Goal: Task Accomplishment & Management: Contribute content

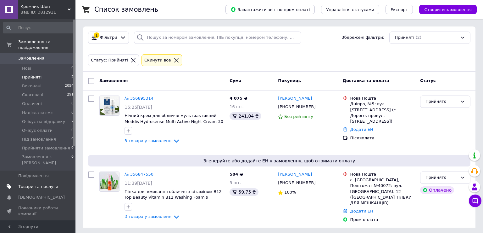
click at [42, 183] on span "Товари та послуги" at bounding box center [38, 186] width 40 height 6
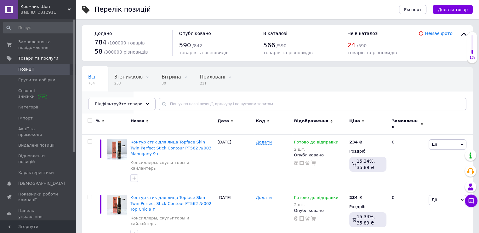
click at [121, 105] on span "573" at bounding box center [104, 107] width 33 height 5
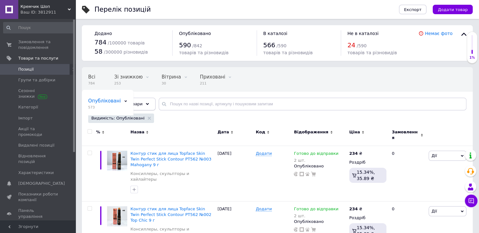
click at [114, 102] on span "Відфільтруйте товари" at bounding box center [119, 103] width 48 height 5
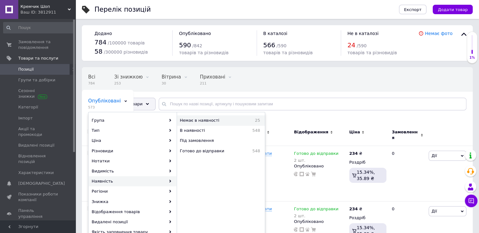
click at [207, 120] on span "Немає в наявності" at bounding box center [213, 120] width 66 height 6
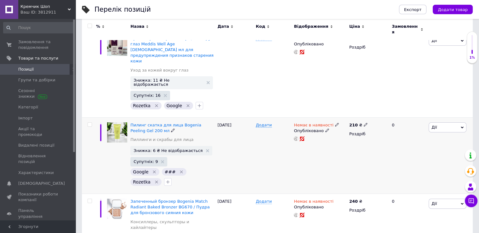
scroll to position [126, 0]
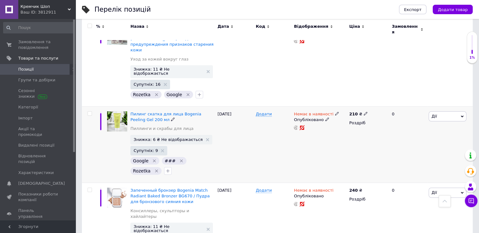
click at [335, 111] on icon at bounding box center [337, 113] width 4 height 4
click at [363, 123] on li "Під замовлення" at bounding box center [370, 127] width 60 height 9
click at [356, 111] on input at bounding box center [363, 117] width 48 height 13
type input "1"
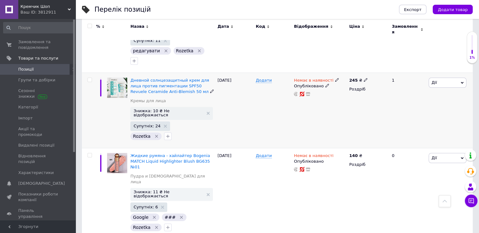
scroll to position [504, 0]
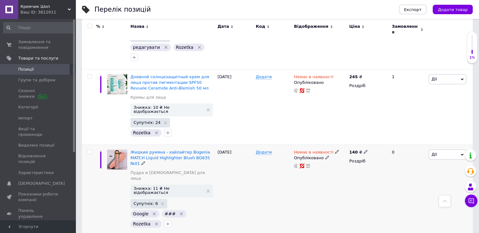
click at [335, 150] on icon at bounding box center [337, 152] width 4 height 4
click at [359, 161] on li "Під замовлення" at bounding box center [370, 165] width 60 height 9
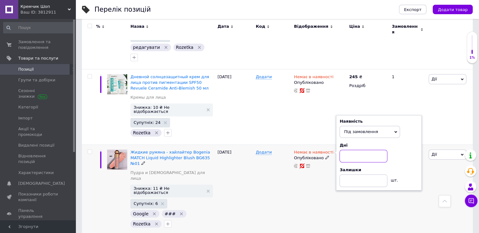
click at [353, 150] on input at bounding box center [363, 156] width 48 height 13
type input "1"
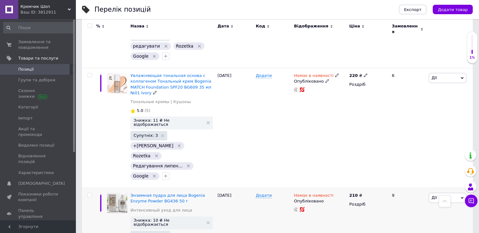
scroll to position [787, 0]
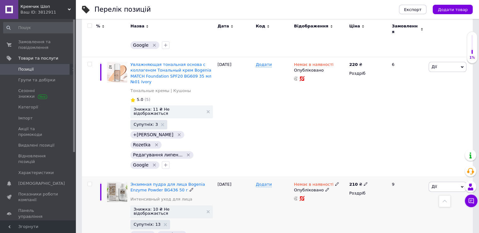
click at [335, 182] on icon at bounding box center [337, 184] width 4 height 4
click at [361, 173] on span "Немає в наявності" at bounding box center [363, 175] width 39 height 5
click at [359, 173] on span "Немає в наявності" at bounding box center [363, 175] width 39 height 5
click at [363, 193] on li "Під замовлення" at bounding box center [370, 197] width 60 height 9
click at [358, 182] on input at bounding box center [363, 188] width 48 height 13
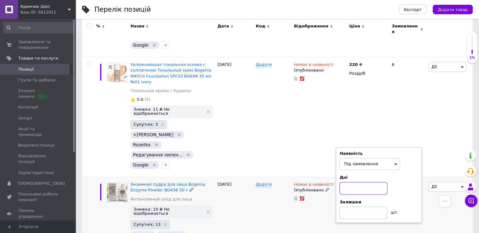
type input "1"
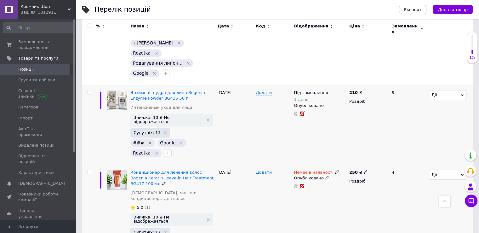
scroll to position [881, 0]
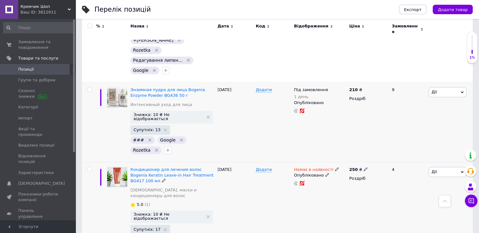
click at [335, 167] on icon at bounding box center [337, 169] width 4 height 4
click at [356, 178] on li "Під замовлення" at bounding box center [370, 182] width 60 height 9
click at [351, 167] on input at bounding box center [363, 173] width 48 height 13
type input "1"
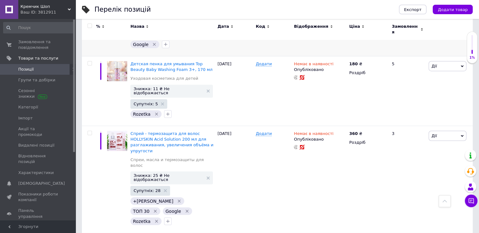
scroll to position [1637, 0]
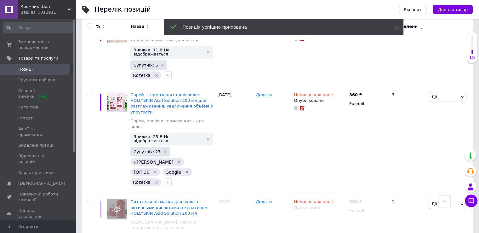
scroll to position [1307, 0]
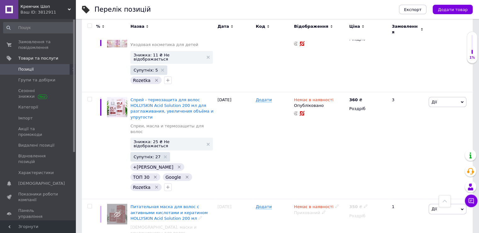
scroll to position [1370, 0]
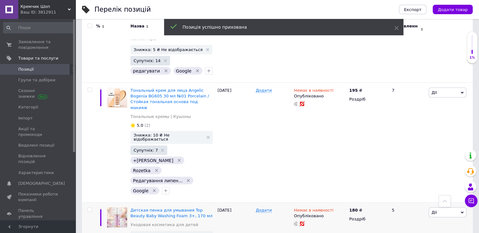
scroll to position [1150, 0]
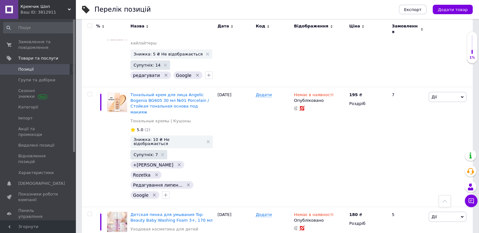
type input "1"
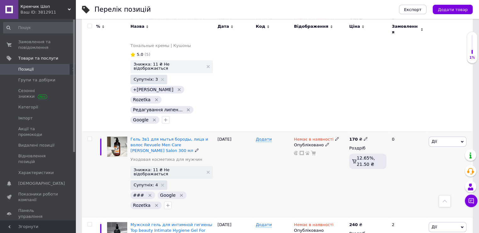
scroll to position [666, 0]
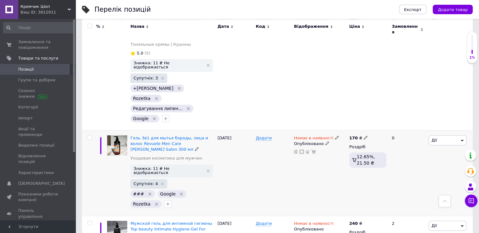
click at [436, 135] on span "Дії" at bounding box center [447, 140] width 38 height 10
click at [415, 201] on li "Приховати" at bounding box center [423, 205] width 83 height 9
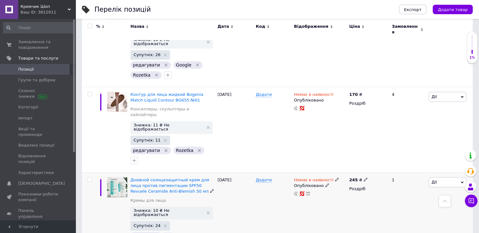
scroll to position [351, 0]
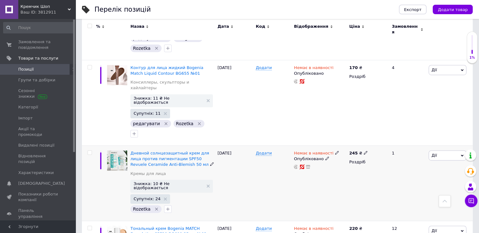
click at [441, 150] on span "Дії" at bounding box center [447, 155] width 38 height 10
click at [418, 216] on li "Приховати" at bounding box center [423, 220] width 83 height 9
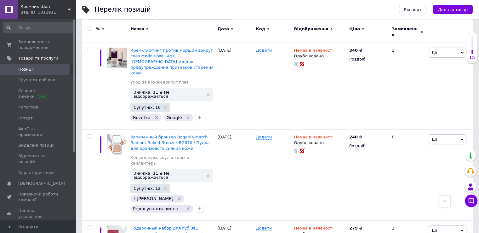
scroll to position [0, 0]
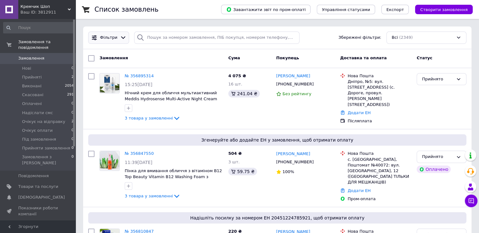
click at [113, 38] on span "Фільтри" at bounding box center [108, 38] width 17 height 6
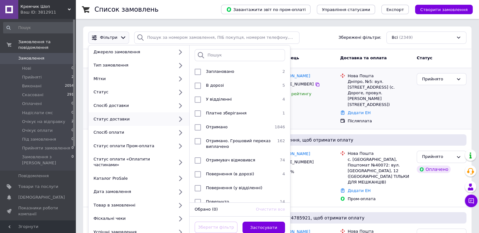
click at [311, 111] on div "[PERSON_NAME] [PHONE_NUMBER] Без рейтингу" at bounding box center [306, 99] width 64 height 56
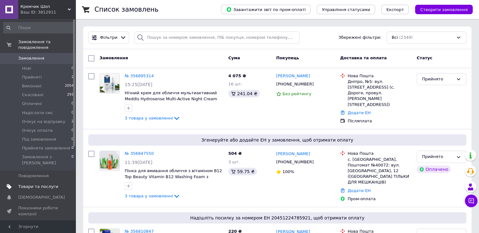
click at [25, 183] on span "Товари та послуги" at bounding box center [38, 186] width 40 height 6
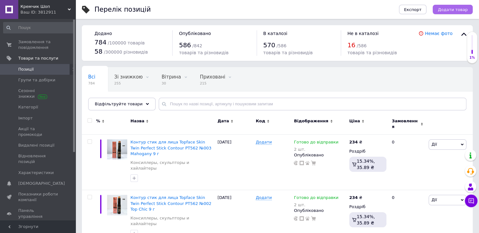
click at [453, 10] on span "Додати товар" at bounding box center [452, 9] width 30 height 5
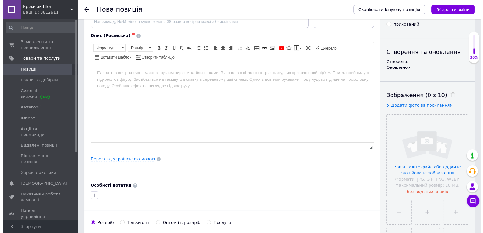
scroll to position [126, 0]
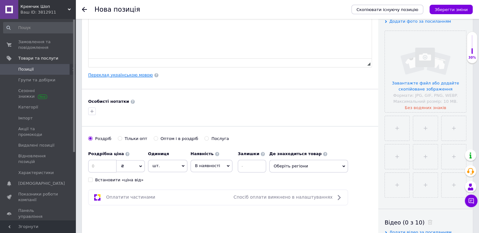
click at [112, 73] on link "Переклад українською мовою" at bounding box center [120, 74] width 65 height 5
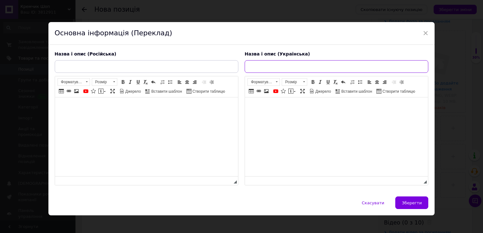
click at [283, 65] on input "text" at bounding box center [337, 66] width 184 height 13
paste input "СС крем для обличчя з мікрокапсулами адаптивний"
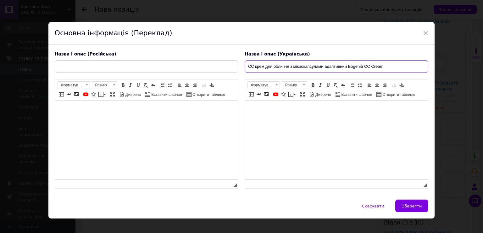
paste input "BG614"
drag, startPoint x: 265, startPoint y: 67, endPoint x: 288, endPoint y: 66, distance: 23.3
click at [288, 66] on input "СС крем для обличчя з мікрокапсулами адаптивний Bogenia CC Cream BG614" at bounding box center [337, 66] width 184 height 13
click at [279, 65] on input "СС крем для обличчя з мікрокапсулами адаптивний Bogenia CC Cream BG614" at bounding box center [337, 66] width 184 height 13
click at [291, 66] on input "СС крем для обличчя з мікрокапсулами адаптивний Bogenia CC Cream BG614" at bounding box center [337, 66] width 184 height 13
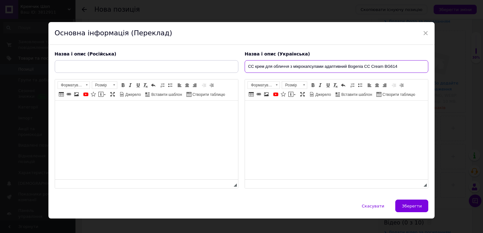
drag, startPoint x: 323, startPoint y: 66, endPoint x: 346, endPoint y: 67, distance: 22.7
click at [346, 67] on input "СС крем для обличчя з мікрокапсулами адаптивний Bogenia CC Cream BG614" at bounding box center [337, 66] width 184 height 13
click at [385, 66] on input "СС крем для обличчя з мікрокапсулами Bogenia CC Cream BG614" at bounding box center [337, 66] width 184 height 13
drag, startPoint x: 293, startPoint y: 66, endPoint x: 241, endPoint y: 68, distance: 52.3
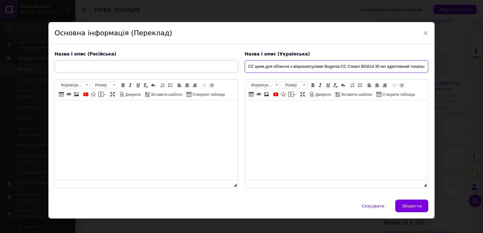
click at [242, 68] on div "Назва і опис (Українська) СС крем для обличчя з мікрокапсулами Bogenia CC Cream…" at bounding box center [337, 120] width 190 height 144
click at [253, 66] on input "СС крем для обличчя з мікрокапсулами Bogenia CC Cream BG614 30 мл адаптивний то…" at bounding box center [337, 66] width 184 height 13
click at [272, 64] on input "СС крем для обличчя з мікрокапсулами Bogenia CC Cream BG614 30 мл адаптивний то…" at bounding box center [337, 66] width 184 height 13
drag, startPoint x: 359, startPoint y: 63, endPoint x: 426, endPoint y: 66, distance: 66.8
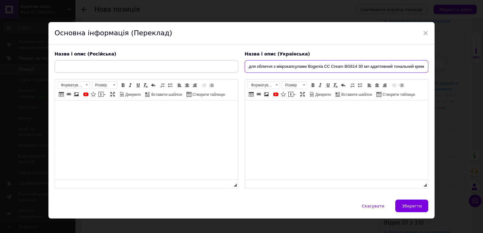
click at [426, 66] on input "СС крем для обличчя з мікрокапсулами Bogenia CC Cream BG614 30 мл адаптивний то…" at bounding box center [337, 66] width 184 height 13
click at [310, 65] on input "СС крем для обличчя з мікрокапсулами Bogenia CC Cream BG614 30 мл адаптивний то…" at bounding box center [337, 66] width 184 height 13
drag, startPoint x: 295, startPoint y: 67, endPoint x: 246, endPoint y: 73, distance: 49.5
click at [246, 73] on div "Назва і опис (Українська) СС крем для обличчя з мікрокапсулами Bogenia CC Cream…" at bounding box center [337, 120] width 190 height 144
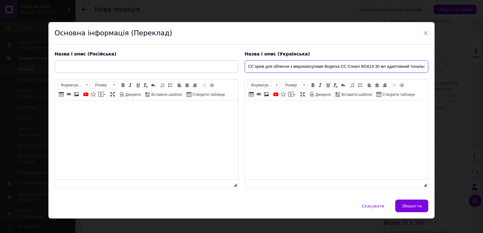
click at [257, 67] on input "СС крем для обличчя з мікрокапсулами Bogenia CC Cream BG614 30 мл адаптивний то…" at bounding box center [337, 66] width 184 height 13
click at [253, 65] on input "СС крем для обличчя з мікрокапсулами Bogenia CC Cream BG614 30 мл адаптивний то…" at bounding box center [337, 66] width 184 height 13
drag, startPoint x: 246, startPoint y: 66, endPoint x: 433, endPoint y: 70, distance: 186.7
click at [433, 70] on div "Назва і опис (Російська) Розширений текстовий редактор, B3B60BBF-A96B-4A70-A4C7…" at bounding box center [241, 122] width 387 height 155
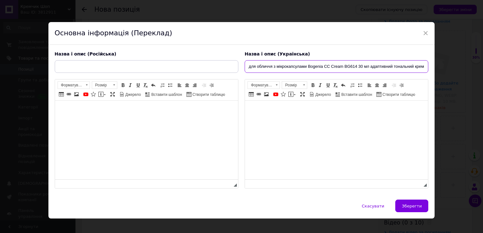
type input "СС крем для обличчя з мікрокапсулами Bogenia CC Cream BG614 30 мл адаптивний то…"
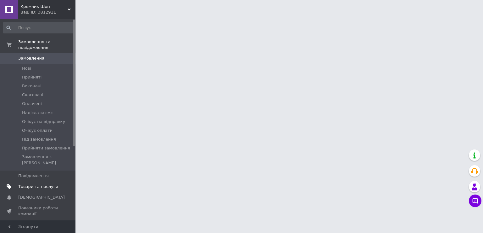
click at [59, 183] on span at bounding box center [66, 186] width 17 height 6
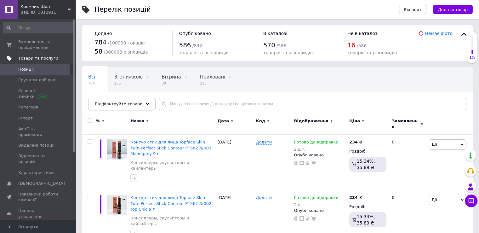
click at [125, 102] on span "Відфільтруйте товари" at bounding box center [119, 103] width 48 height 5
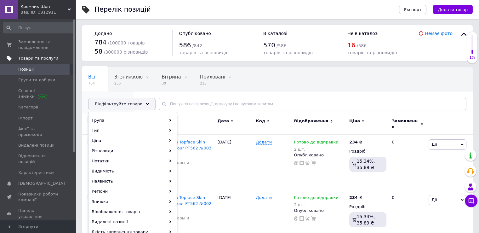
click at [121, 105] on span "569" at bounding box center [104, 107] width 33 height 5
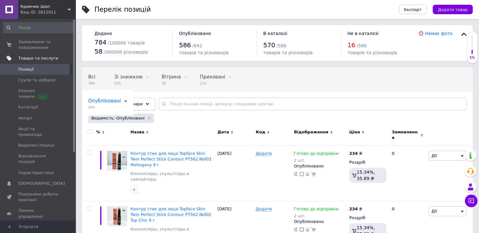
click at [114, 104] on span "Відфільтруйте товари" at bounding box center [119, 103] width 48 height 5
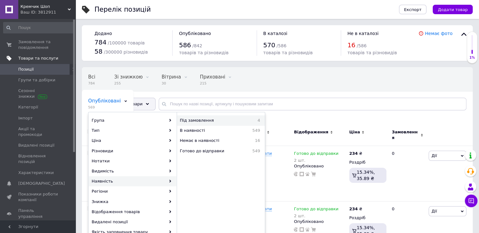
click at [219, 119] on span "Під замовлення" at bounding box center [214, 120] width 69 height 6
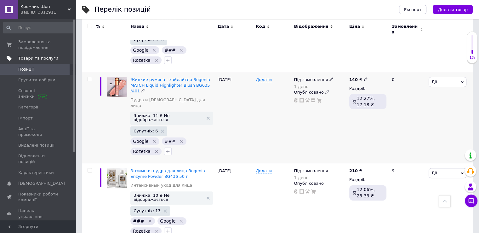
scroll to position [126, 0]
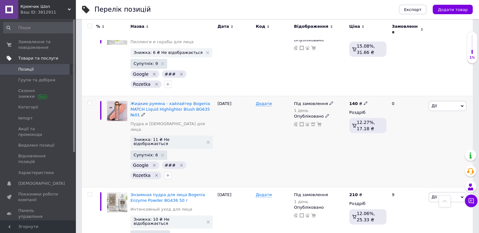
click at [329, 101] on icon at bounding box center [331, 103] width 4 height 4
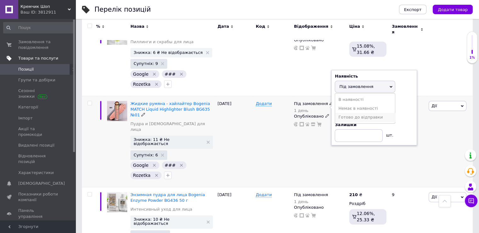
click at [356, 113] on li "Готово до відправки" at bounding box center [365, 117] width 60 height 9
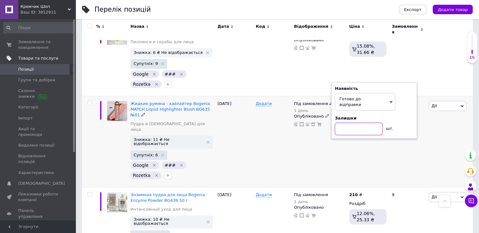
click at [354, 122] on input at bounding box center [359, 128] width 48 height 13
type input "3"
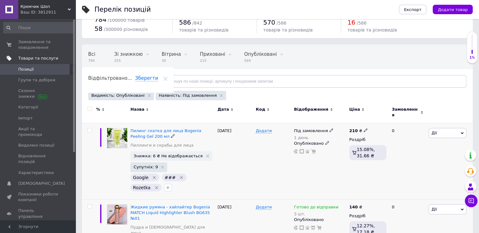
scroll to position [13, 0]
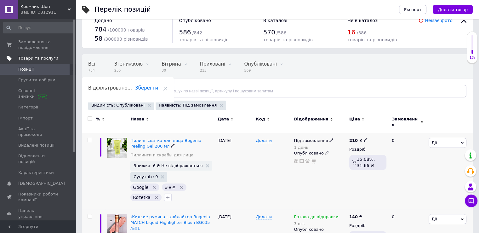
click at [329, 138] on icon at bounding box center [331, 140] width 4 height 4
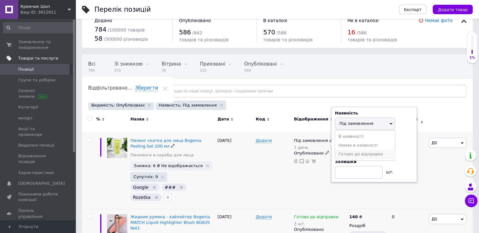
click at [358, 150] on li "Готово до відправки" at bounding box center [365, 154] width 60 height 9
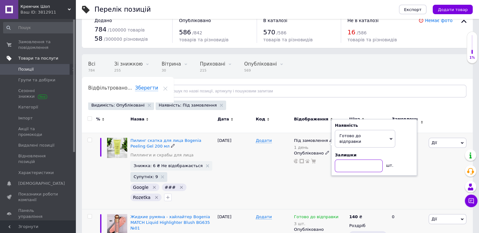
click at [350, 159] on input at bounding box center [359, 165] width 48 height 13
type input "5"
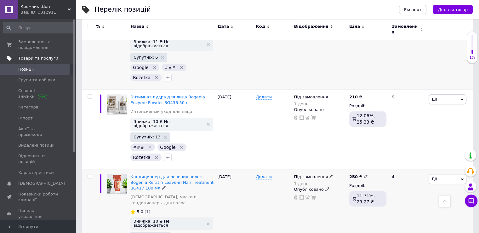
scroll to position [233, 0]
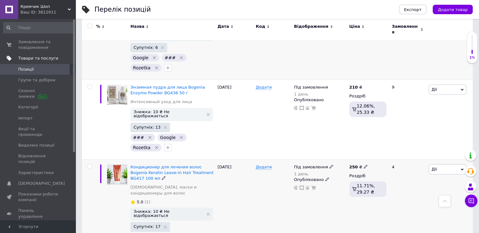
click at [329, 164] on icon at bounding box center [331, 166] width 4 height 4
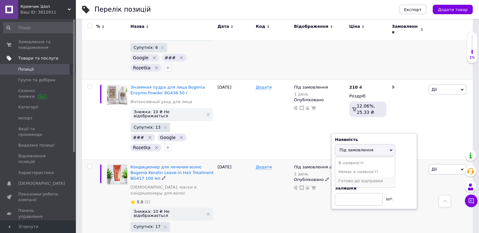
click at [361, 176] on li "Готово до відправки" at bounding box center [365, 180] width 60 height 9
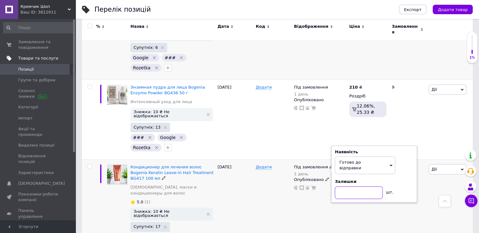
click at [359, 186] on input at bounding box center [359, 192] width 48 height 13
type input "3"
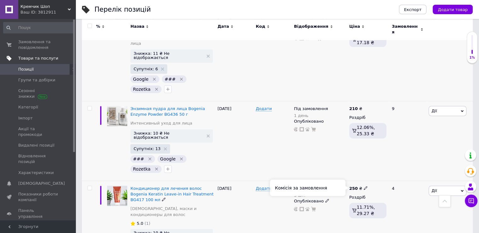
scroll to position [202, 0]
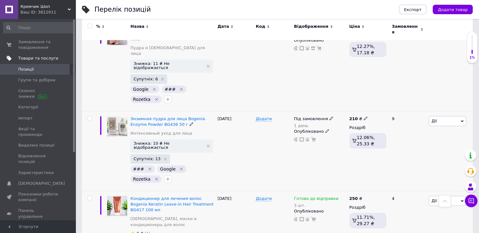
drag, startPoint x: 326, startPoint y: 97, endPoint x: 330, endPoint y: 99, distance: 4.5
click at [329, 116] on span at bounding box center [331, 118] width 4 height 4
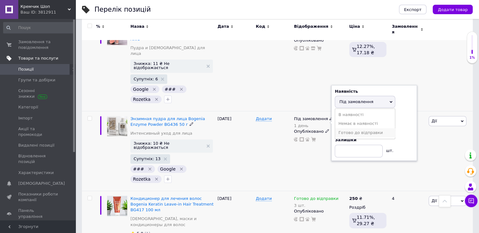
click at [347, 128] on li "Готово до відправки" at bounding box center [365, 132] width 60 height 9
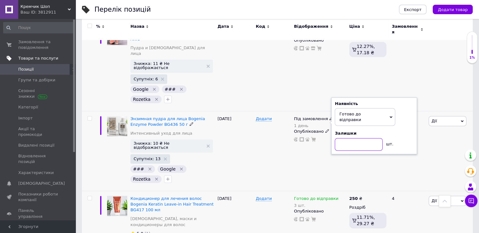
click at [347, 138] on input at bounding box center [359, 144] width 48 height 13
type input "6"
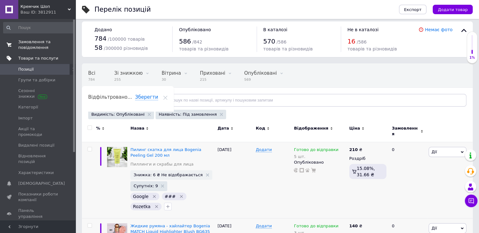
scroll to position [0, 0]
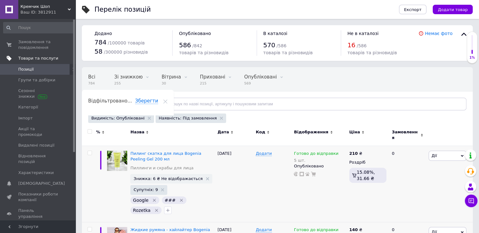
click at [48, 71] on span "Позиції" at bounding box center [38, 69] width 40 height 6
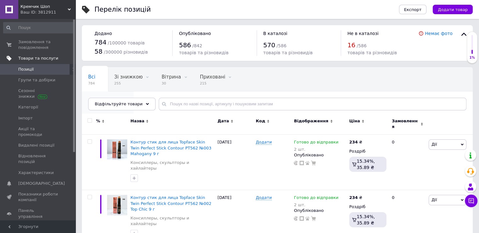
click at [121, 98] on span "Опубліковані" at bounding box center [104, 101] width 33 height 6
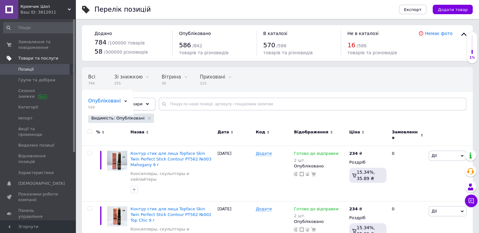
click at [118, 103] on span "Відфільтруйте товари" at bounding box center [119, 103] width 48 height 5
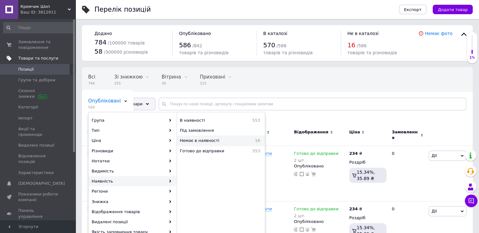
click at [209, 144] on div "Немає в наявності 16" at bounding box center [220, 140] width 87 height 10
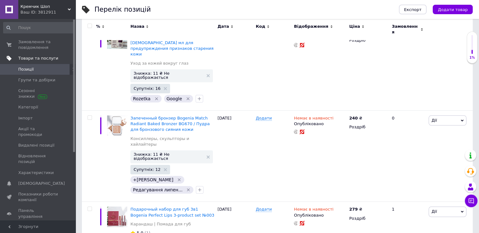
scroll to position [126, 0]
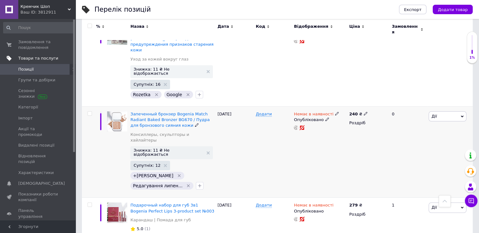
click at [335, 111] on icon at bounding box center [337, 113] width 4 height 4
click at [357, 132] on li "Готово до відправки" at bounding box center [370, 136] width 60 height 9
click at [353, 129] on input at bounding box center [363, 135] width 48 height 13
type input "1"
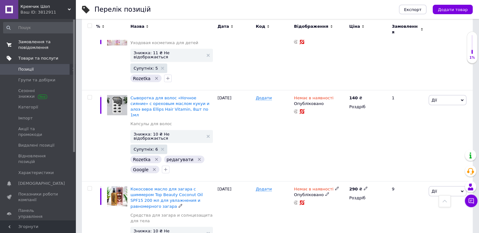
scroll to position [1165, 0]
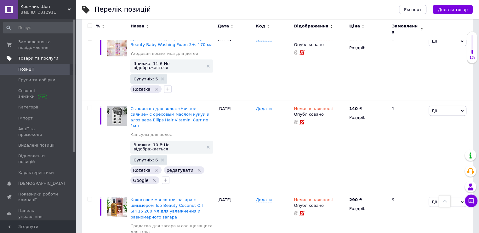
click at [26, 71] on span "Позиції" at bounding box center [25, 69] width 15 height 6
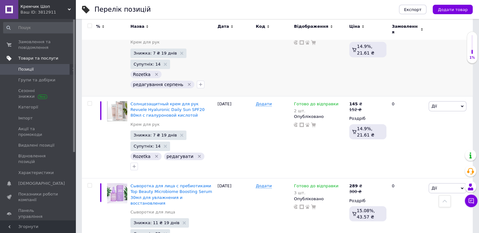
scroll to position [2046, 0]
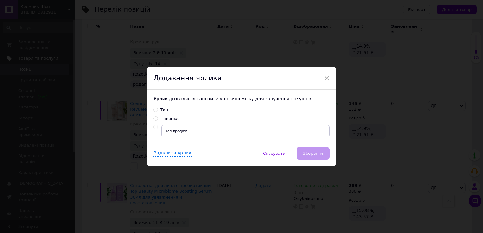
click at [155, 127] on input "radio" at bounding box center [156, 127] width 4 height 4
radio input "true"
click at [308, 149] on button "Зберегти" at bounding box center [313, 153] width 33 height 13
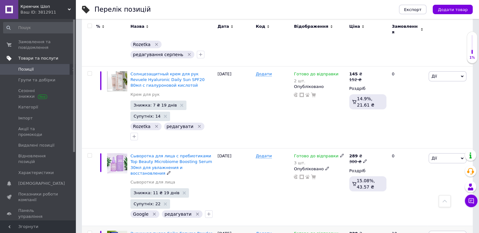
scroll to position [2077, 0]
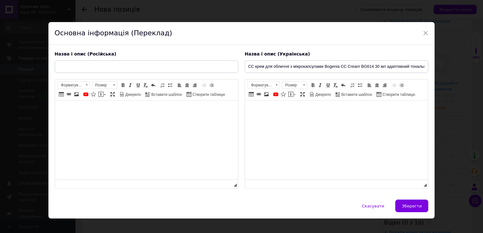
click at [346, 65] on input "СС крем для обличчя з мікрокапсулами Bogenia CC Cream BG614 30 мл адаптивний то…" at bounding box center [337, 66] width 184 height 13
click at [359, 66] on input "СС крем для обличчя з мікрокапсулами Bogenia CC Cream BG614 30 мл адаптивний то…" at bounding box center [337, 66] width 184 height 13
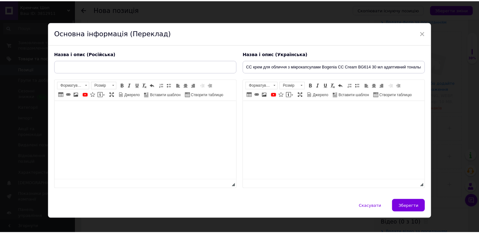
scroll to position [0, 17]
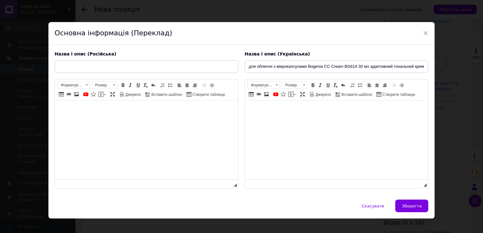
drag, startPoint x: 375, startPoint y: 66, endPoint x: 427, endPoint y: 66, distance: 51.6
click at [427, 66] on input "СС крем для обличчя з мікрокапсулами Bogenia CC Cream BG614 30 мл адаптивний то…" at bounding box center [337, 66] width 184 height 13
click at [407, 205] on span "Зберегти" at bounding box center [412, 205] width 20 height 5
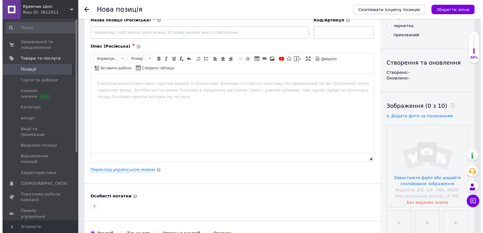
scroll to position [94, 0]
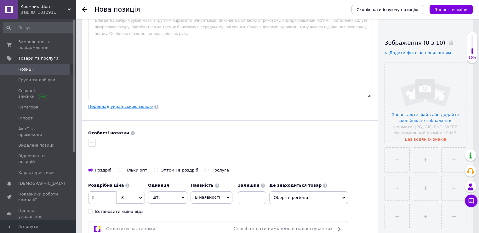
click at [116, 105] on link "Переклад українською мовою" at bounding box center [120, 106] width 65 height 5
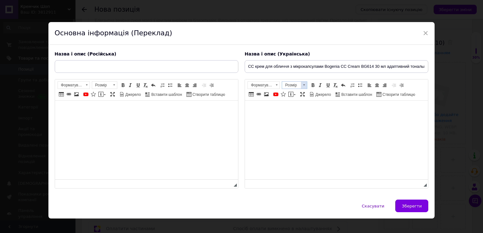
scroll to position [0, 0]
click at [264, 119] on html at bounding box center [336, 109] width 183 height 19
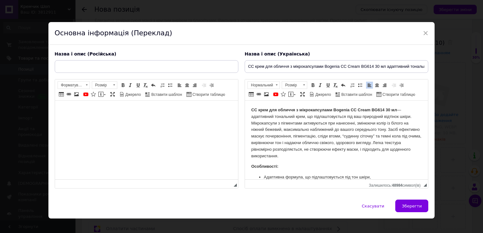
drag, startPoint x: 243, startPoint y: 65, endPoint x: 247, endPoint y: 65, distance: 4.1
click at [247, 65] on div "Назва і опис (Українська) СС крем для обличчя з мікрокапсулами Bogenia CC Cream…" at bounding box center [337, 120] width 190 height 144
drag, startPoint x: 247, startPoint y: 65, endPoint x: 434, endPoint y: 65, distance: 186.3
click at [434, 65] on div "× Основна інформація (Переклад) Назва і опис (Російська) Розширений текстовий р…" at bounding box center [241, 116] width 483 height 233
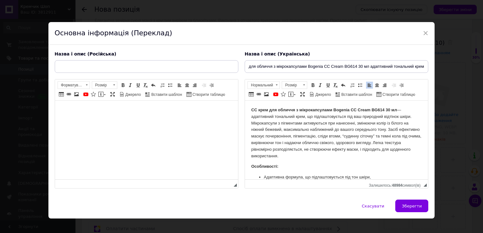
click at [245, 109] on html "СС крем для обличчя з мікрокапсулами Bogenia CC Cream BG614 30 мл Особливості: …" at bounding box center [336, 179] width 183 height 159
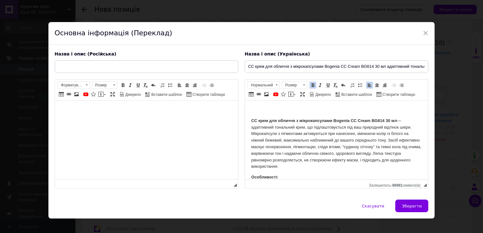
click at [254, 109] on p "Редактор, 0824B069-A798-4C56-9084-FFC52C9343D8" at bounding box center [336, 110] width 171 height 7
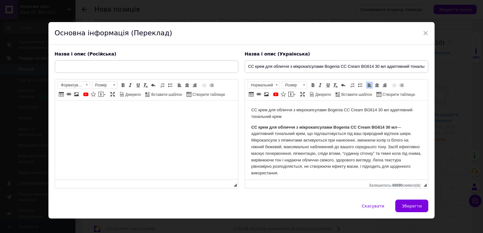
click at [291, 109] on p "СС крем для обличчя з мікрокапсулами Bogenia CC Cream BG614 30 мл адаптивний то…" at bounding box center [336, 113] width 171 height 13
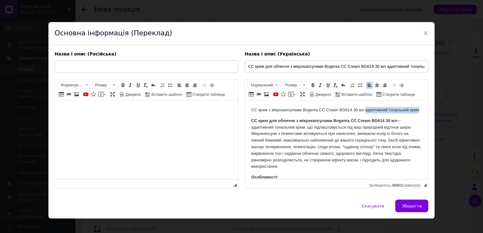
drag, startPoint x: 365, startPoint y: 110, endPoint x: 407, endPoint y: 115, distance: 41.9
click at [407, 113] on p "СС крем з мікрокапсулами Bogenia CC Cream BG614 30 мл адаптивний тональний крем" at bounding box center [336, 110] width 171 height 7
click at [352, 111] on p "СС крем з мікрокапсулами Bogenia CC Cream BG614 30 мл" at bounding box center [336, 110] width 171 height 7
drag, startPoint x: 251, startPoint y: 111, endPoint x: 391, endPoint y: 110, distance: 139.8
click at [391, 110] on p "СС крем з мікрокапсулами Bogenia CC Cream BG614, 30 мл" at bounding box center [336, 110] width 171 height 7
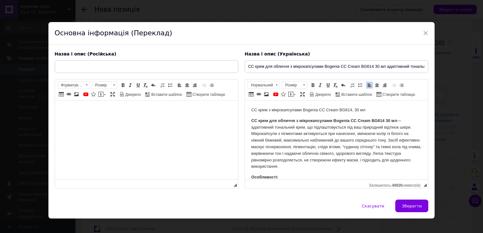
click at [397, 119] on p "СС крем для обличчя з мікрокапсулами Bogenia CC Cream BG614 30 мл" at bounding box center [336, 143] width 171 height 52
drag, startPoint x: 251, startPoint y: 109, endPoint x: 375, endPoint y: 110, distance: 123.4
click at [379, 109] on p "СС крем з мікрокапсулами Bogenia CC Cream BG614, 30 мл" at bounding box center [336, 110] width 171 height 7
click at [269, 85] on span "Нормальний" at bounding box center [261, 85] width 26 height 7
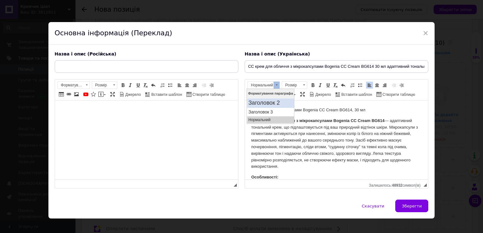
click at [274, 105] on h2 "Заголовок 2" at bounding box center [270, 102] width 44 height 7
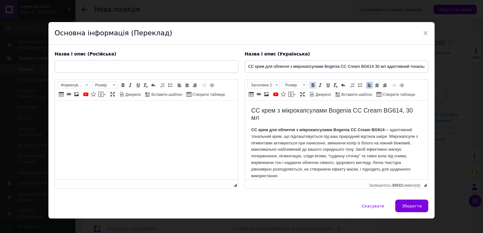
click at [313, 85] on span at bounding box center [313, 84] width 5 height 5
click at [296, 127] on p "СС крем для обличчя з мікрокапсулами Bogenia CC Cream BG614" at bounding box center [336, 153] width 171 height 52
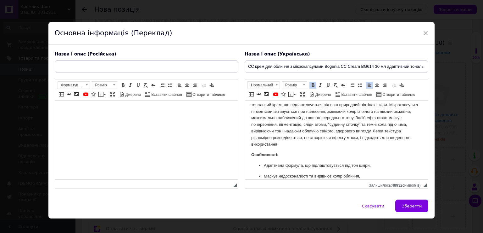
click at [261, 156] on strong "Особливості:" at bounding box center [264, 154] width 27 height 5
click at [267, 85] on span "Нормальний" at bounding box center [261, 85] width 26 height 7
click at [272, 111] on h3 "Заголовок 3" at bounding box center [270, 111] width 44 height 5
click at [357, 118] on p "СС крем для обличчя з мікрокапсулами Bogenia CC Cream BG614" at bounding box center [336, 121] width 171 height 52
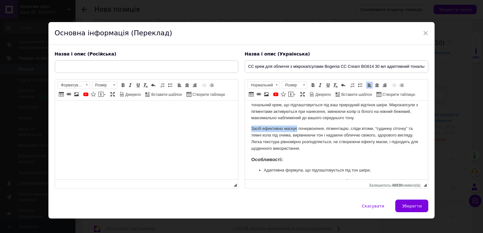
drag, startPoint x: 251, startPoint y: 127, endPoint x: 296, endPoint y: 128, distance: 46.0
click at [296, 128] on html "СС крем з мікрокапсулами Bogenia CC Cream BG614, 30 мл СС крем для обличчя з мі…" at bounding box center [336, 160] width 183 height 183
click at [311, 85] on span at bounding box center [313, 84] width 5 height 5
click at [308, 128] on p "Засіб ефективно маскує почервоніння, пігментацію, сліди втоми, “судинну сіточку…" at bounding box center [336, 138] width 171 height 26
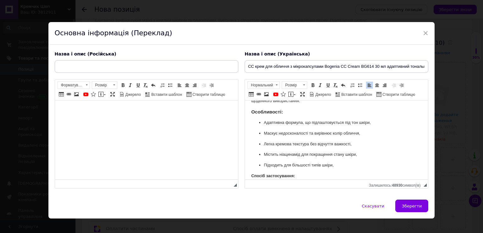
scroll to position [94, 0]
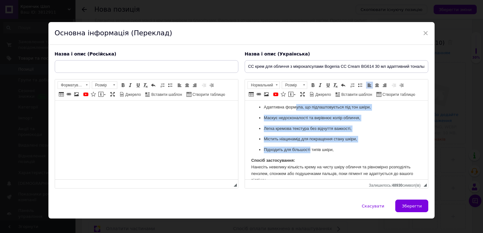
drag, startPoint x: 295, startPoint y: 105, endPoint x: 310, endPoint y: 150, distance: 47.6
click at [310, 150] on ul "Адаптивна формула, що підлаштовується під тон шкіри, Маскує недосконалості та в…" at bounding box center [336, 128] width 171 height 49
click at [358, 86] on span at bounding box center [360, 84] width 5 height 5
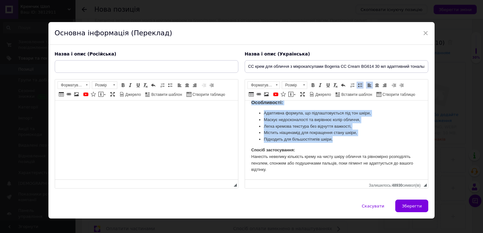
scroll to position [88, 0]
click at [309, 133] on li "Містить ніацинамід для покращення стану шкіри," at bounding box center [336, 133] width 145 height 7
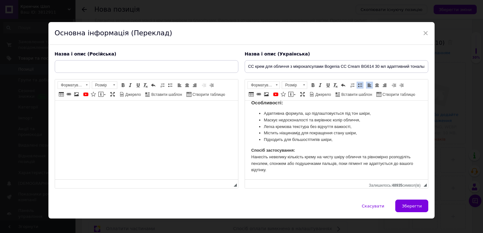
click at [251, 156] on p "Спосіб застосування: Нанесіть невелику кількість крему на чисту шкіру обличчя т…" at bounding box center [336, 160] width 171 height 26
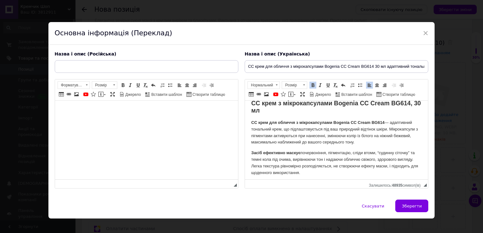
scroll to position [0, 0]
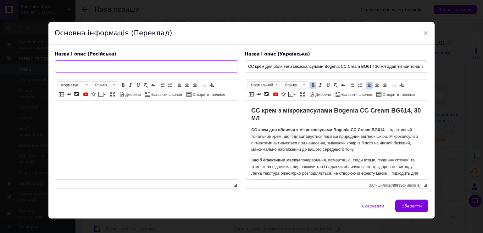
click at [109, 63] on input "text" at bounding box center [147, 66] width 184 height 13
paste input "СС крем для лица с микрокапсулами Bogenia CC Cream BG614 30 мл адаптивный тонал…"
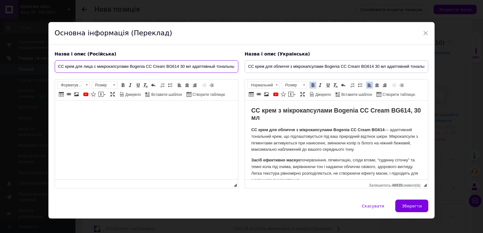
scroll to position [0, 14]
type input "СС крем для лица с микрокапсулами Bogenia CC Cream BG614 30 мл адаптивный тонал…"
click at [100, 107] on body "Редактор, 624FF23F-2E21-4432-ADB0-D01AA6C23FD2" at bounding box center [146, 110] width 171 height 7
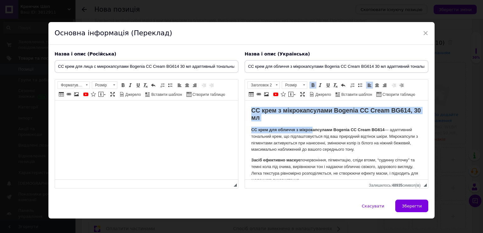
drag, startPoint x: 248, startPoint y: 107, endPoint x: 317, endPoint y: 133, distance: 73.2
click at [314, 131] on html "СС крем з мікрокапсулами Bogenia CC Cream BG614, 30 мл СС крем для обличчя з мі…" at bounding box center [336, 180] width 183 height 161
click at [263, 128] on strong "СС крем для обличчя з мікрокапсулами Bogenia CC Cream BG614" at bounding box center [317, 129] width 133 height 5
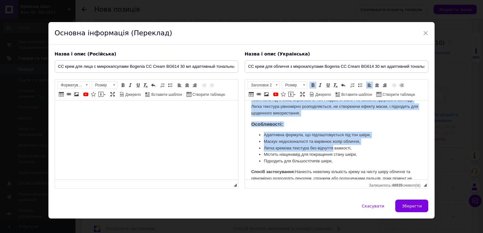
scroll to position [82, 0]
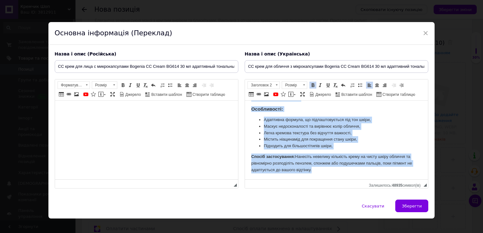
drag, startPoint x: 248, startPoint y: 106, endPoint x: 355, endPoint y: 183, distance: 131.8
click at [355, 179] on html "СС крем з мікрокапсулами Bogenia CC Cream BG614, 30 мл СС крем для обличчя з мі…" at bounding box center [336, 99] width 183 height 161
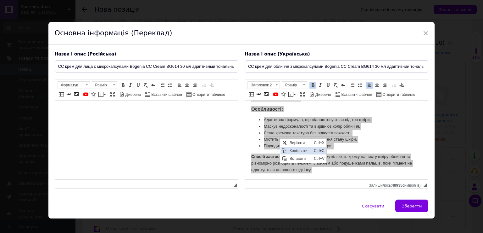
scroll to position [0, 0]
click at [294, 150] on span "Копіювати" at bounding box center [300, 150] width 24 height 8
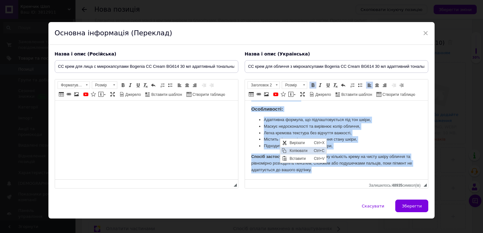
copy body "СС крем з мікрокапсулами Bogenia CC Cream BG614, 30 мл СС крем для обличчя з мі…"
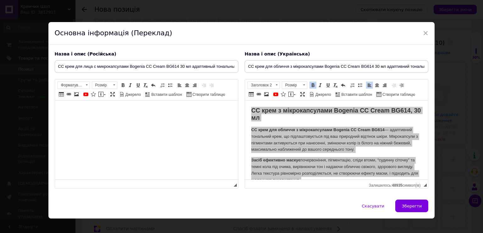
click at [87, 113] on body "Редактор, 624FF23F-2E21-4432-ADB0-D01AA6C23FD2" at bounding box center [146, 110] width 171 height 7
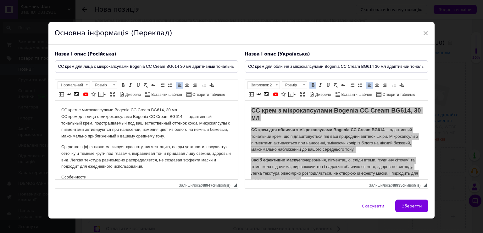
click at [52, 124] on div "Назва і опис (Російська) СС крем для лица с микрокапсулами Bogenia CC Cream BG6…" at bounding box center [147, 120] width 190 height 144
click at [58, 115] on html "СС крем с микрокапсулами Bogenia CC Cream BG614, 30 мл СС крем для лица с микро…" at bounding box center [146, 169] width 183 height 138
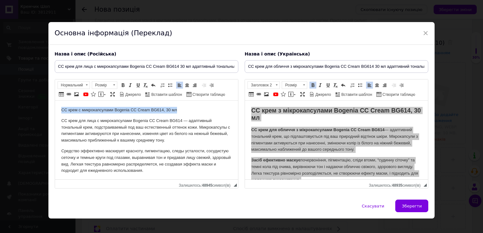
drag, startPoint x: 60, startPoint y: 109, endPoint x: 202, endPoint y: 105, distance: 141.4
click at [202, 105] on html "СС крем с микрокапсулами Bogenia CC Cream BG614, 30 мл СС крем для лица с микро…" at bounding box center [146, 171] width 183 height 143
click at [122, 85] on span at bounding box center [123, 84] width 5 height 5
click at [87, 82] on span at bounding box center [87, 85] width 6 height 7
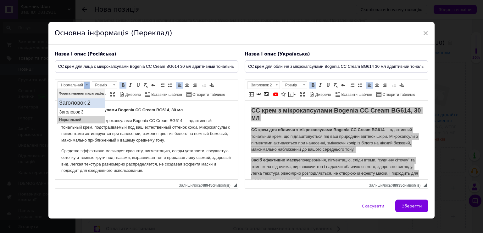
click at [84, 99] on link "Заголовок 2" at bounding box center [81, 102] width 47 height 9
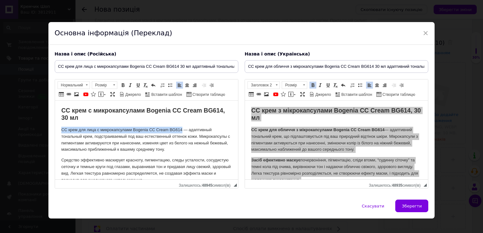
drag, startPoint x: 68, startPoint y: 127, endPoint x: 181, endPoint y: 126, distance: 113.0
click at [181, 126] on html "СС крем с микрокапсулами Bogenia CC Cream BG614, 30 мл СС крем для лица с микро…" at bounding box center [146, 176] width 183 height 152
click at [124, 84] on span at bounding box center [123, 84] width 5 height 5
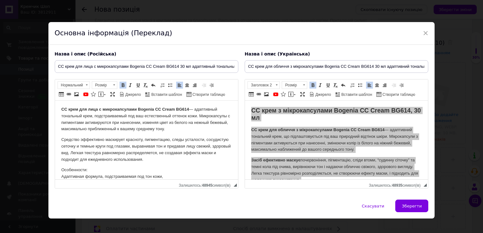
scroll to position [31, 0]
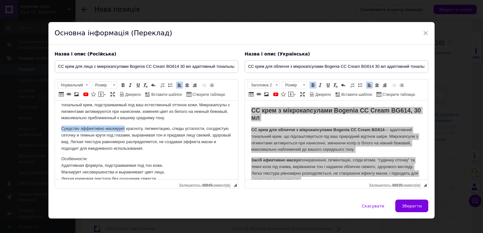
drag, startPoint x: 59, startPoint y: 129, endPoint x: 125, endPoint y: 124, distance: 65.3
click at [125, 124] on html "СС крем с микрокапсулами Bogenia CC Cream BG614, 30 мл СС крем для лица с микро…" at bounding box center [146, 145] width 183 height 152
click at [121, 84] on span at bounding box center [123, 84] width 5 height 5
click at [116, 142] on p "Средство эффективно маскирует красноту, пигментацию, следы усталости, сосудисту…" at bounding box center [146, 138] width 171 height 26
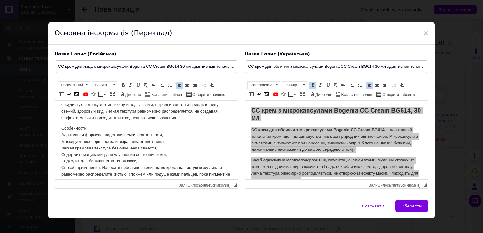
scroll to position [63, 0]
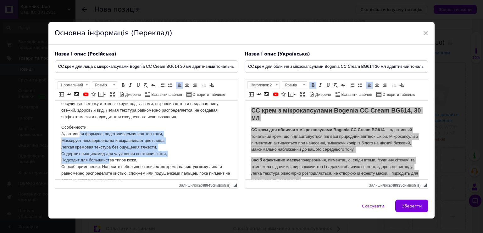
drag, startPoint x: 78, startPoint y: 134, endPoint x: 110, endPoint y: 158, distance: 40.0
click at [110, 158] on p "Особенности: Адаптивная формула, подстраиваемая под тон кожи, Маскирует несовер…" at bounding box center [146, 153] width 171 height 59
click at [169, 84] on span at bounding box center [170, 84] width 5 height 5
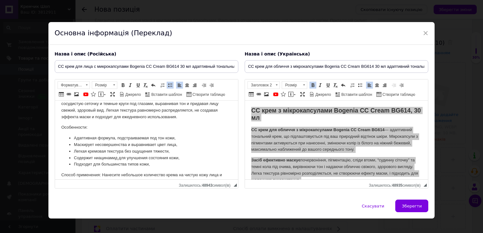
click at [100, 122] on body "СС крем с микрокапсулами Bogenia CC Cream BG614, 30 мл СС крем для лица с микро…" at bounding box center [146, 118] width 171 height 148
drag, startPoint x: 58, startPoint y: 125, endPoint x: 104, endPoint y: 127, distance: 46.3
click at [104, 127] on html "СС крем с микрокапсулами Bogenia CC Cream BG614, 30 мл СС крем для лица с микро…" at bounding box center [146, 117] width 183 height 160
click at [125, 83] on span at bounding box center [123, 84] width 5 height 5
click at [84, 85] on span at bounding box center [87, 85] width 6 height 7
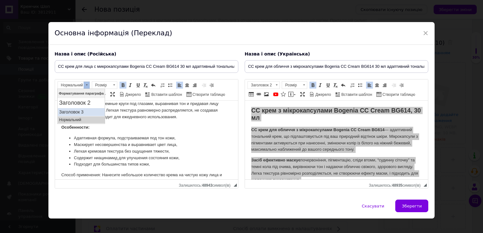
click at [82, 111] on h3 "Заголовок 3" at bounding box center [81, 111] width 44 height 5
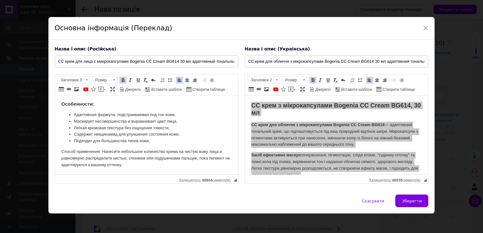
scroll to position [7, 0]
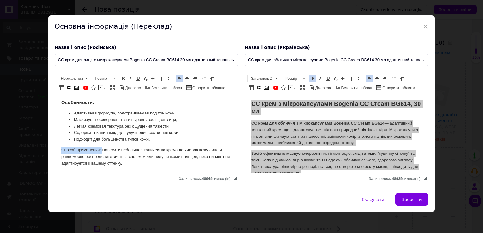
drag, startPoint x: 57, startPoint y: 147, endPoint x: 101, endPoint y: 148, distance: 44.1
click at [101, 148] on html "СС крем с микрокапсулами Bogenia CC Cream BG614, 30 мл СС крем для лица с микро…" at bounding box center [146, 92] width 183 height 161
click at [124, 78] on span at bounding box center [123, 78] width 5 height 5
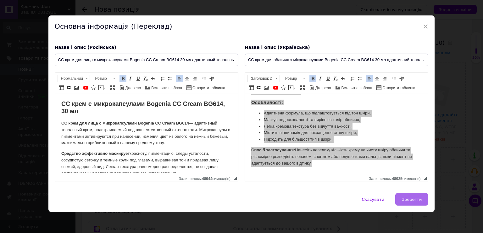
click at [416, 197] on span "Зберегти" at bounding box center [412, 199] width 20 height 5
type input "СС крем для лица с микрокапсулами Bogenia CC Cream BG614 30 мл адаптивный тонал…"
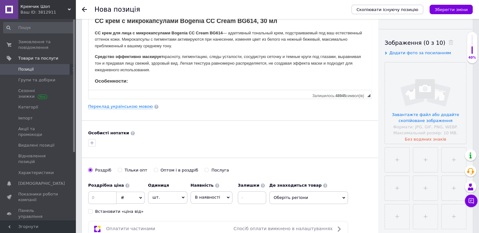
scroll to position [157, 0]
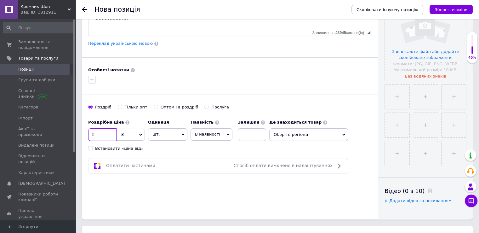
click at [99, 137] on input at bounding box center [102, 134] width 28 height 13
type input "345"
click at [205, 129] on span "В наявності" at bounding box center [211, 134] width 42 height 12
click at [219, 172] on li "Готово до відправки" at bounding box center [211, 173] width 41 height 14
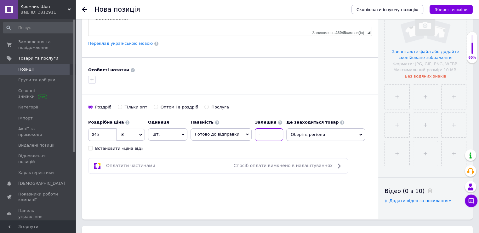
click at [256, 133] on input at bounding box center [269, 134] width 28 height 13
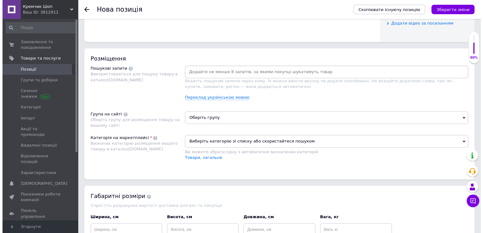
scroll to position [346, 0]
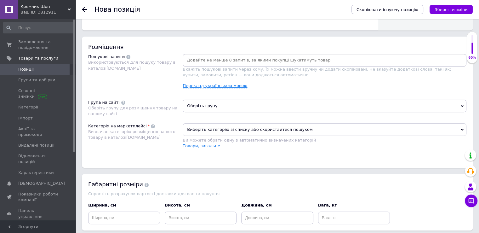
type input "2"
click at [222, 87] on link "Переклад українською мовою" at bounding box center [215, 85] width 65 height 5
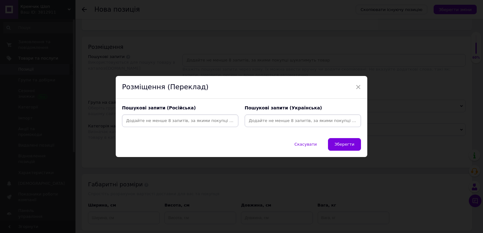
click at [276, 118] on input at bounding box center [303, 120] width 114 height 9
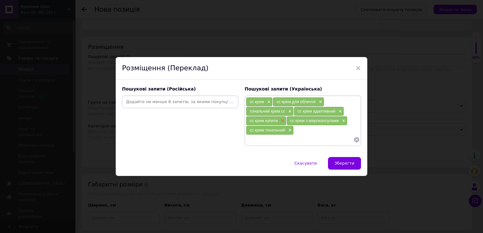
click at [281, 121] on span "×" at bounding box center [281, 120] width 5 height 5
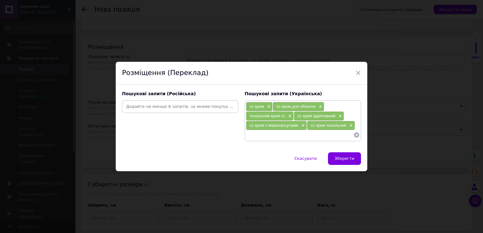
click at [282, 132] on input at bounding box center [300, 134] width 108 height 9
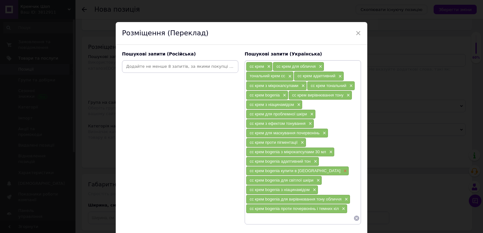
click at [342, 168] on span "×" at bounding box center [344, 170] width 5 height 5
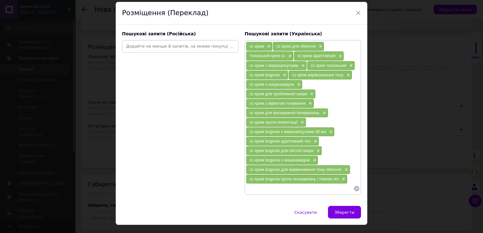
scroll to position [31, 0]
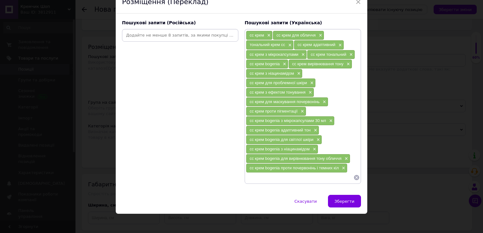
click at [272, 172] on input at bounding box center [300, 176] width 108 height 9
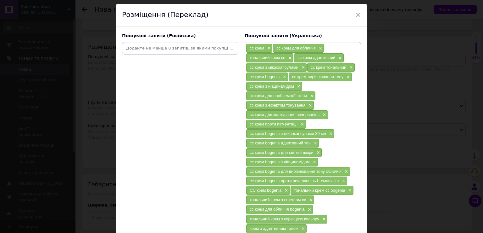
scroll to position [0, 0]
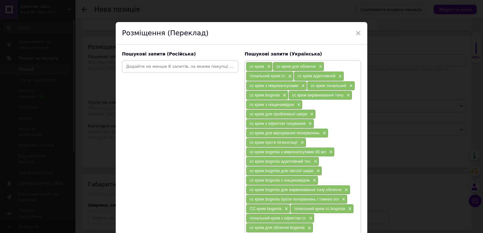
click at [158, 66] on input at bounding box center [180, 66] width 114 height 9
click at [140, 65] on input at bounding box center [180, 66] width 114 height 9
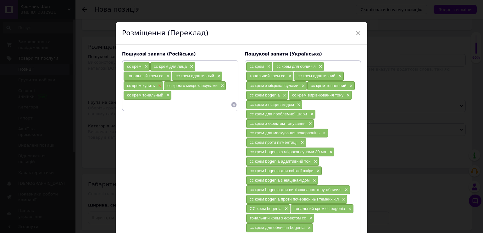
click at [159, 84] on span "×" at bounding box center [159, 85] width 5 height 5
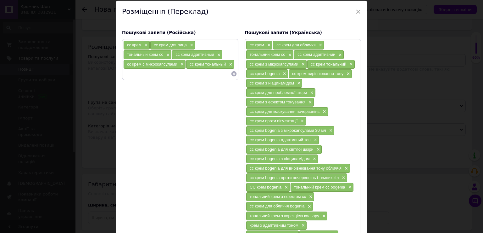
scroll to position [20, 0]
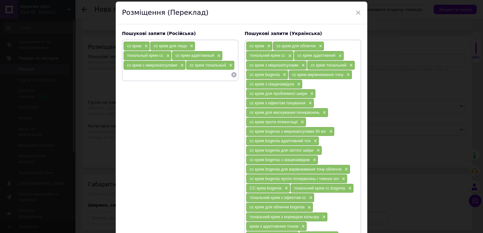
click at [140, 76] on input at bounding box center [177, 74] width 108 height 9
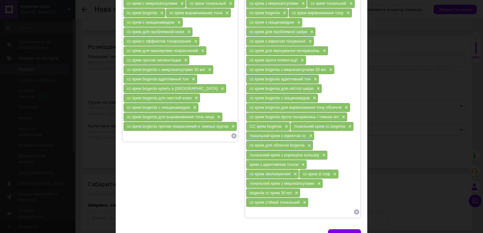
scroll to position [83, 0]
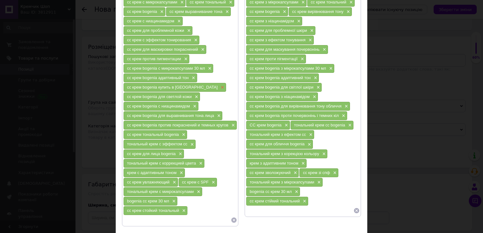
click at [219, 85] on span "×" at bounding box center [221, 87] width 5 height 5
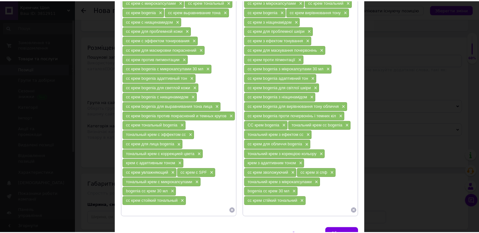
scroll to position [115, 0]
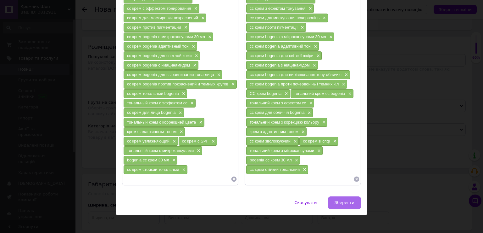
click at [341, 200] on span "Зберегти" at bounding box center [345, 202] width 20 height 5
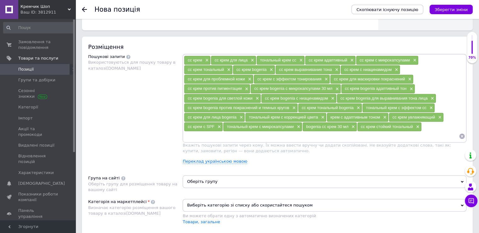
scroll to position [441, 0]
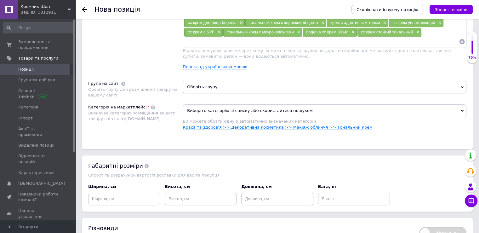
click at [330, 125] on link "Краса та здоров'я >> Декоративна косметика >> Макіяж обличчя >> Тональний крем" at bounding box center [278, 127] width 190 height 5
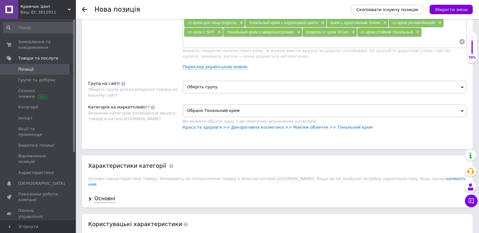
click at [237, 87] on span "Оберіть групу" at bounding box center [325, 87] width 284 height 13
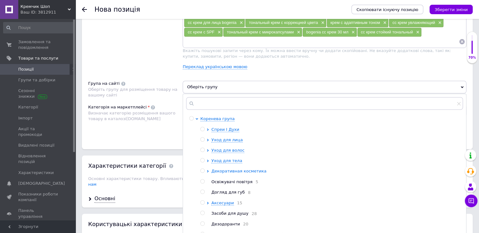
click at [227, 168] on span "Декоративная косметика" at bounding box center [238, 170] width 55 height 5
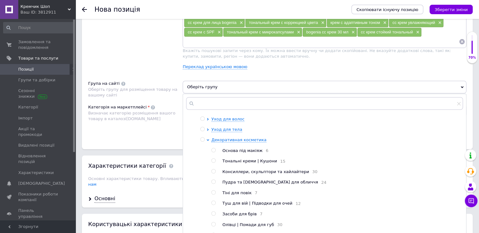
scroll to position [31, 0]
click at [241, 162] on div "Тональні креми | Кушони 15" at bounding box center [342, 161] width 240 height 6
click at [241, 160] on span "Тональні креми | Кушони" at bounding box center [249, 160] width 54 height 5
radio input "true"
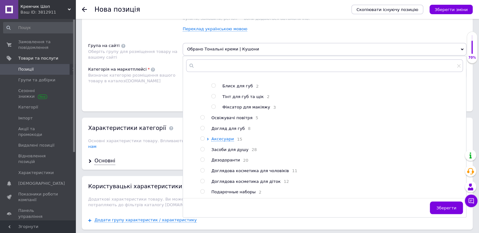
scroll to position [535, 0]
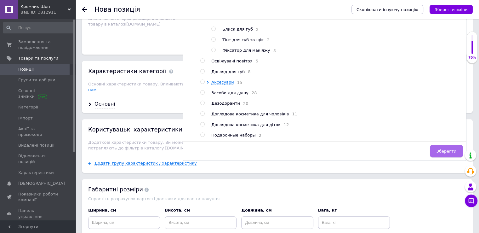
click at [452, 144] on button "Зберегти" at bounding box center [446, 150] width 33 height 13
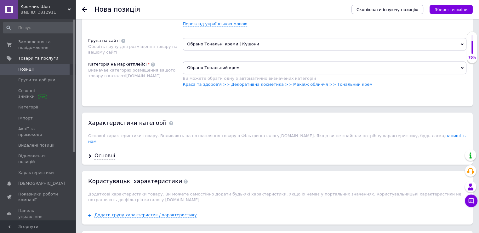
scroll to position [472, 0]
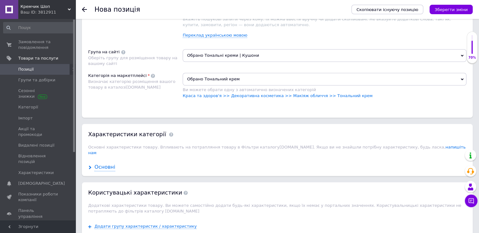
click at [104, 163] on div "Основні" at bounding box center [104, 166] width 21 height 7
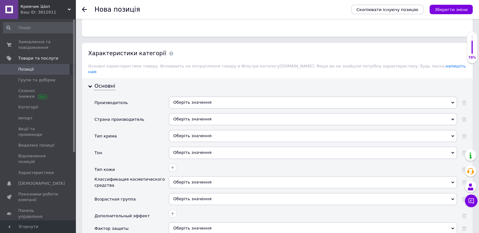
scroll to position [567, 0]
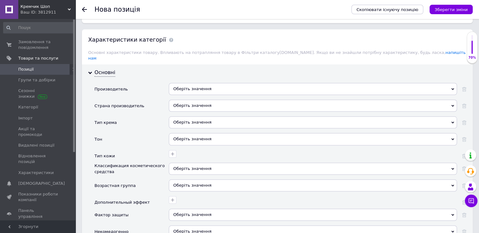
click at [209, 83] on div "Оберіть значення" at bounding box center [313, 89] width 288 height 12
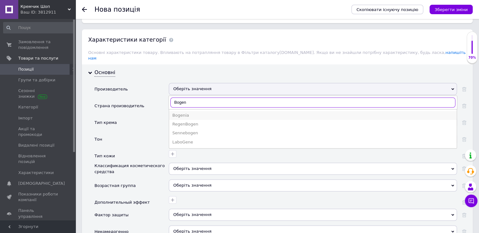
type input "Bogen"
click at [214, 111] on li "Bogenia" at bounding box center [312, 115] width 287 height 9
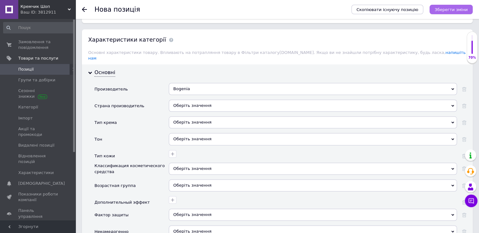
click at [459, 10] on icon "Зберегти зміни" at bounding box center [450, 9] width 33 height 5
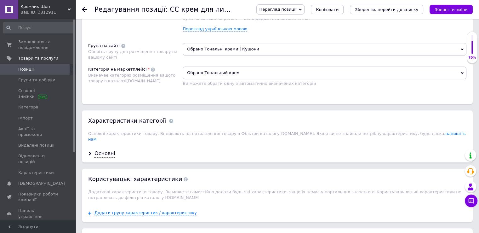
scroll to position [472, 0]
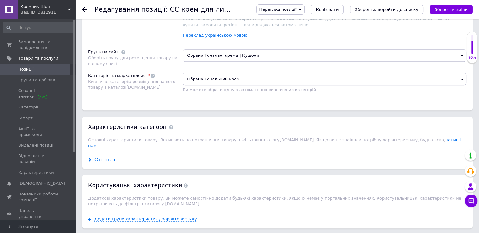
click at [108, 156] on div "Основні" at bounding box center [104, 159] width 21 height 7
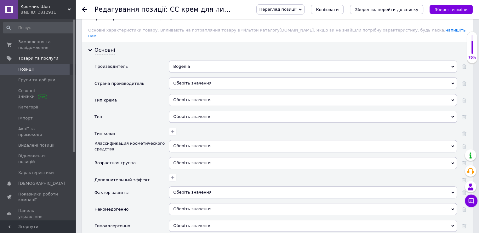
scroll to position [598, 0]
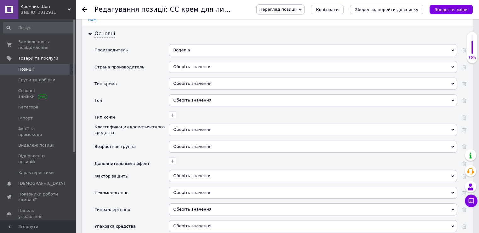
click at [207, 62] on div "Оберіть значення" at bounding box center [313, 67] width 288 height 12
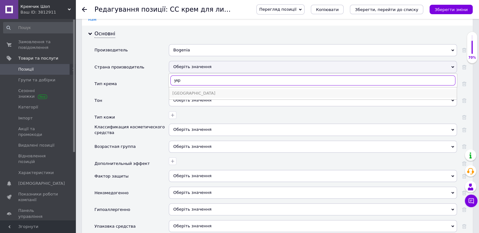
type input "укр"
click at [198, 90] on div "Украина" at bounding box center [312, 93] width 281 height 6
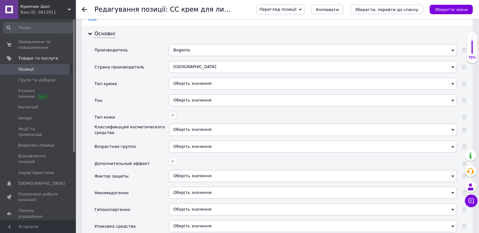
click at [203, 77] on div "Оберіть значення" at bounding box center [313, 83] width 288 height 12
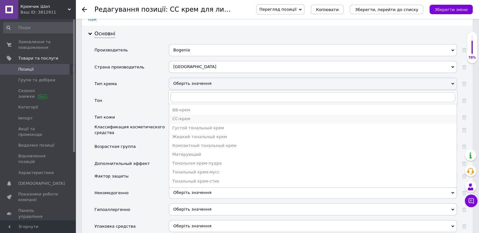
click at [200, 116] on div "CC-крем" at bounding box center [312, 119] width 281 height 6
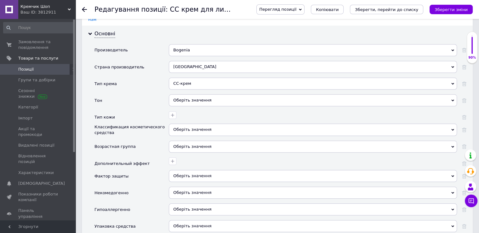
click at [199, 94] on div "Оберіть значення" at bounding box center [313, 100] width 288 height 12
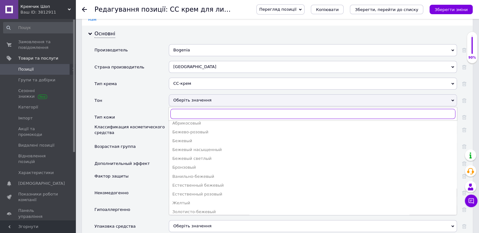
scroll to position [0, 0]
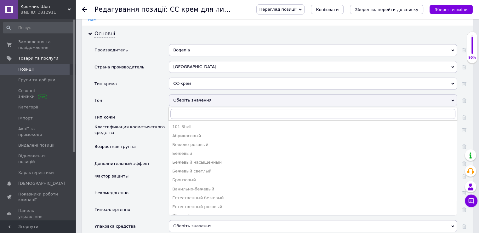
click at [136, 94] on div "Тон" at bounding box center [131, 102] width 74 height 17
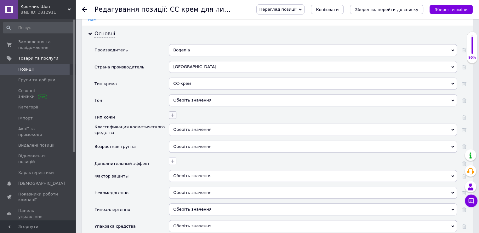
click at [174, 112] on icon "button" at bounding box center [172, 114] width 5 height 5
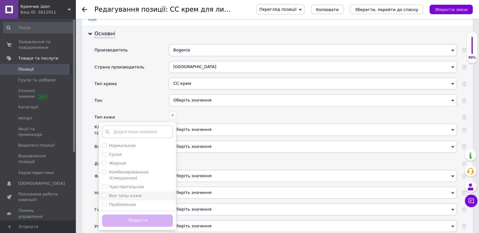
click at [118, 193] on label "Все типы кожи" at bounding box center [125, 195] width 32 height 5
checkbox кожи "true"
click at [136, 214] on button "Зберегти" at bounding box center [137, 220] width 71 height 12
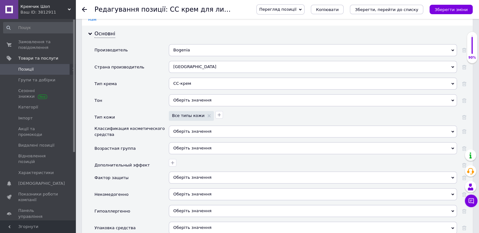
click at [209, 125] on div "Оберіть значення" at bounding box center [313, 131] width 288 height 12
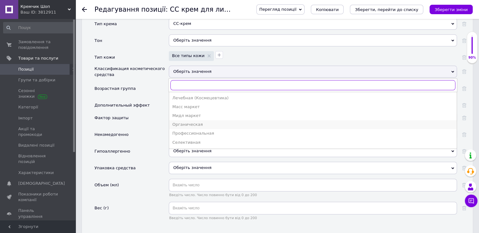
scroll to position [661, 0]
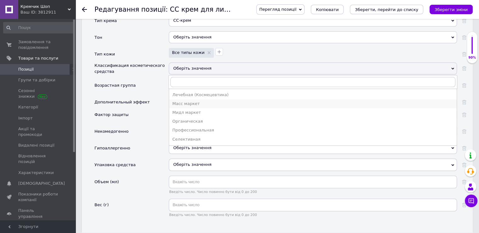
click at [210, 101] on div "Масс маркет" at bounding box center [312, 104] width 281 height 6
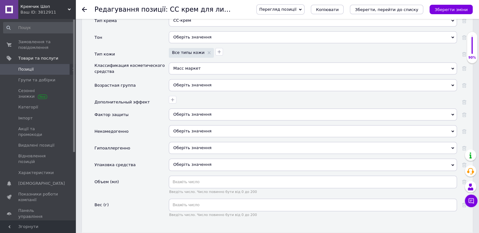
click at [204, 80] on div "Оберіть значення" at bounding box center [313, 85] width 288 height 12
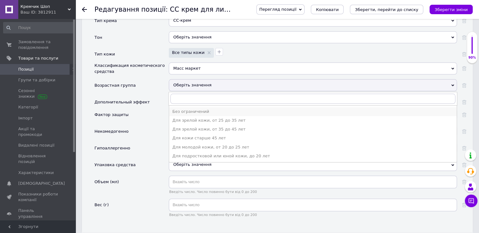
click at [202, 107] on li "Без ограничений" at bounding box center [312, 111] width 287 height 9
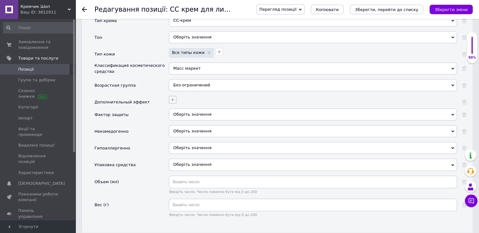
click at [170, 96] on button "button" at bounding box center [173, 100] width 8 height 8
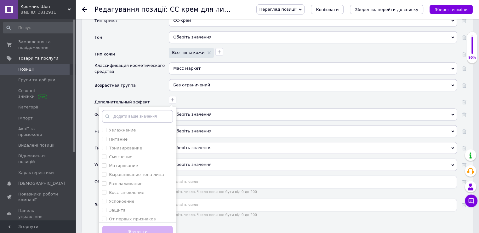
click at [209, 94] on div "Увлажнение Питание Тонизирование Смягчение Матирование Выравнивание тона лица Р…" at bounding box center [312, 98] width 290 height 9
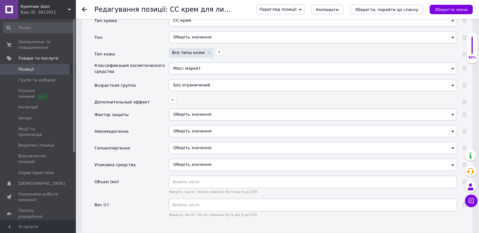
click at [187, 159] on div "Оберіть значення" at bounding box center [313, 164] width 288 height 12
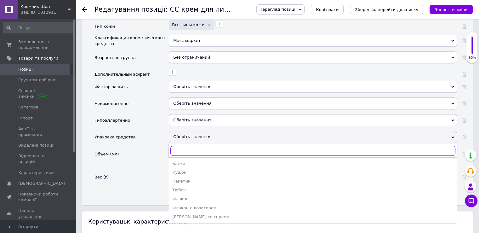
scroll to position [724, 0]
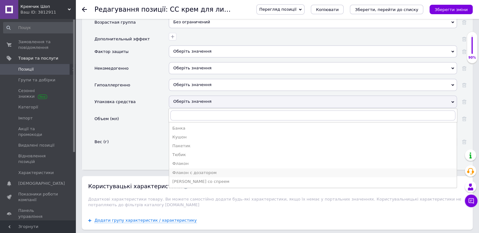
click at [195, 170] on div "Флакон с дозатором" at bounding box center [312, 173] width 281 height 6
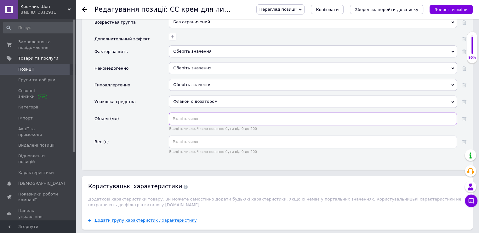
click at [185, 112] on input "text" at bounding box center [313, 118] width 288 height 13
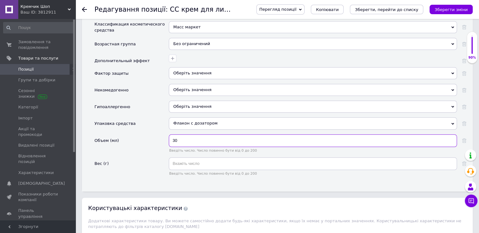
scroll to position [692, 0]
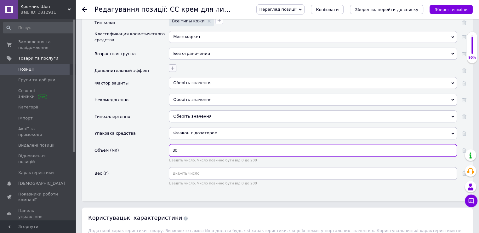
type input "30"
click at [172, 65] on icon "button" at bounding box center [172, 67] width 5 height 5
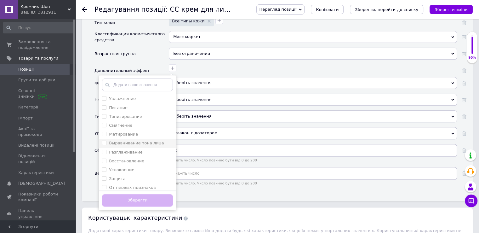
click at [138, 140] on label "Выравнивание тона лица" at bounding box center [136, 142] width 55 height 5
checkbox лица "true"
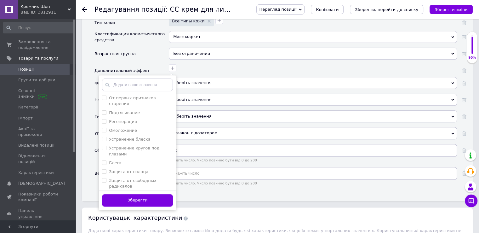
scroll to position [101, 0]
click at [132, 196] on label "Маскировка недостатков" at bounding box center [136, 198] width 55 height 5
checkbox недостатков "true"
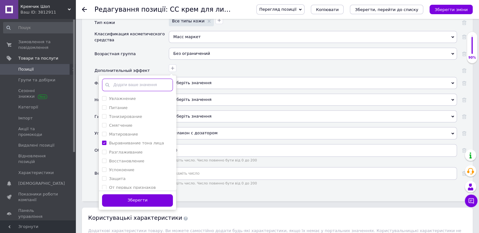
click at [132, 78] on input "text" at bounding box center [137, 84] width 71 height 13
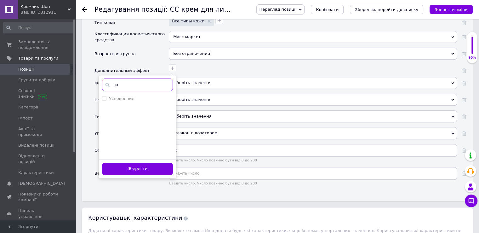
type input "п"
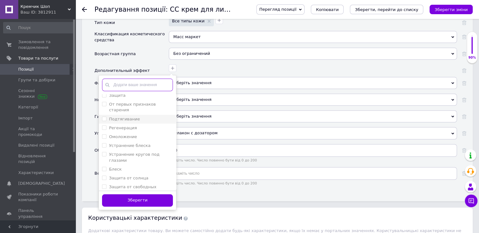
scroll to position [94, 0]
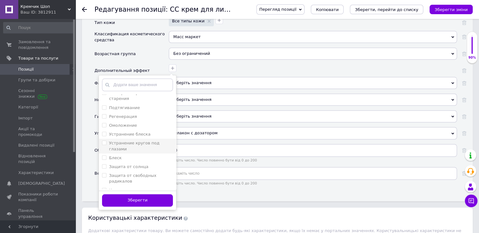
click at [141, 140] on label "Устранение кругов под глазами" at bounding box center [134, 145] width 50 height 10
checkbox глазами "true"
click at [139, 194] on button "Зберегти" at bounding box center [137, 200] width 71 height 12
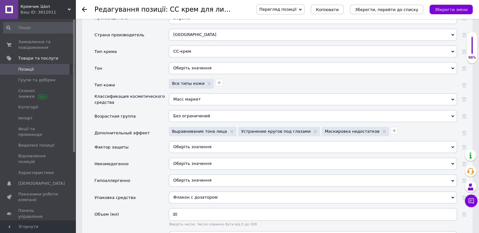
scroll to position [629, 0]
click at [454, 8] on icon "Зберегти зміни" at bounding box center [450, 9] width 33 height 5
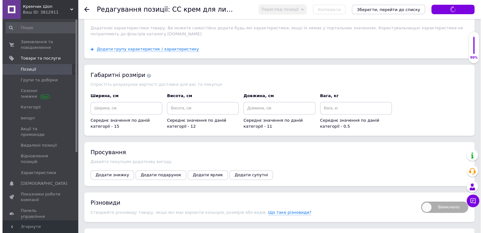
scroll to position [976, 0]
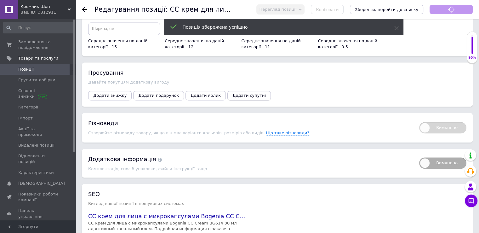
click at [232, 93] on span "Додати супутні" at bounding box center [248, 95] width 33 height 5
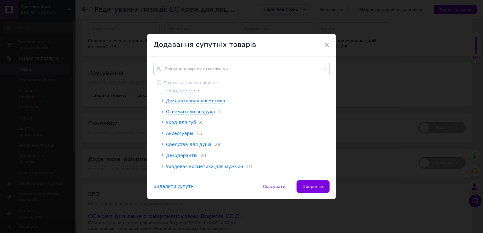
scroll to position [37, 0]
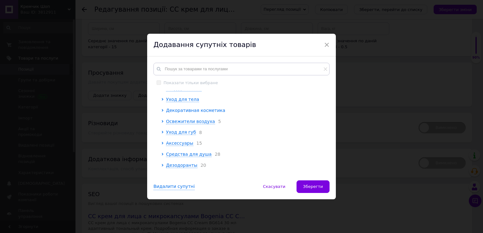
click at [186, 110] on span "Декоративная косметика" at bounding box center [195, 110] width 59 height 5
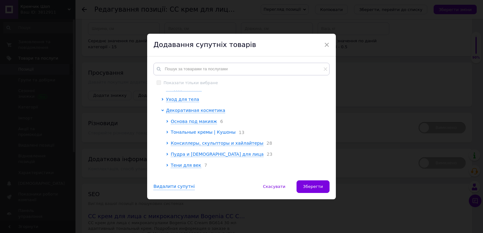
click at [198, 134] on span "Тональные кремы | Кушоны" at bounding box center [203, 131] width 65 height 5
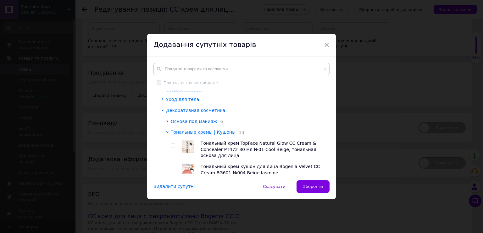
click at [189, 121] on span "Основа под макияж" at bounding box center [194, 121] width 46 height 5
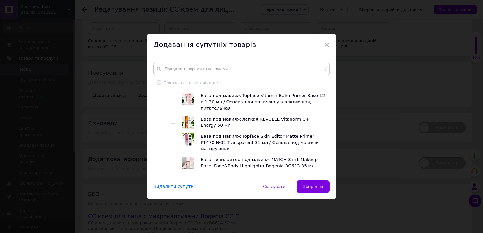
scroll to position [100, 0]
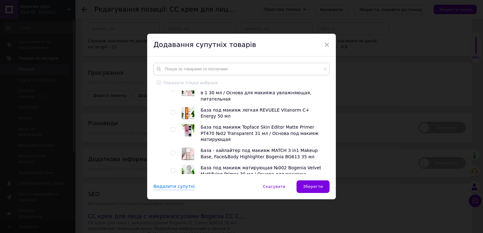
click at [172, 151] on input "checkbox" at bounding box center [173, 153] width 4 height 4
checkbox input "true"
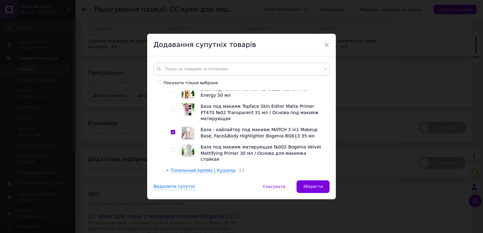
scroll to position [132, 0]
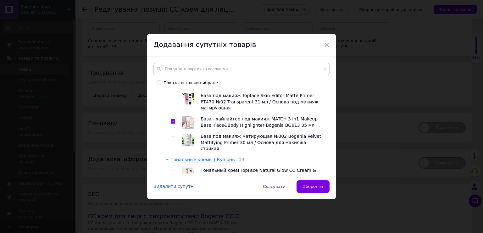
click at [173, 137] on input "checkbox" at bounding box center [173, 139] width 4 height 4
checkbox input "true"
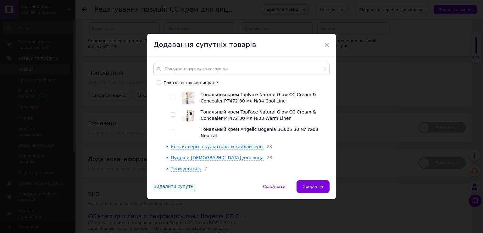
scroll to position [384, 0]
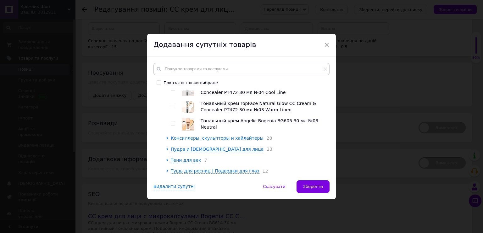
click at [196, 135] on span "Консиллеры, скульпторы и хайлайтеры" at bounding box center [217, 137] width 93 height 5
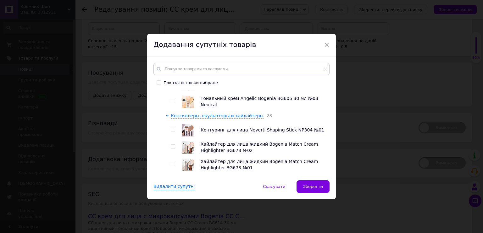
scroll to position [415, 0]
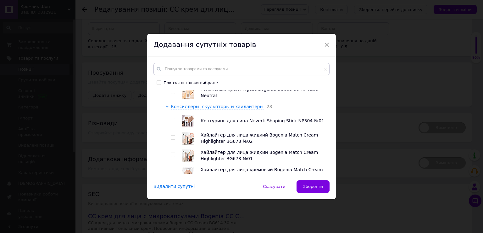
click at [171, 153] on input "checkbox" at bounding box center [173, 155] width 4 height 4
checkbox input "true"
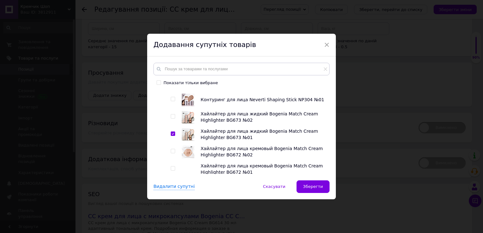
scroll to position [447, 0]
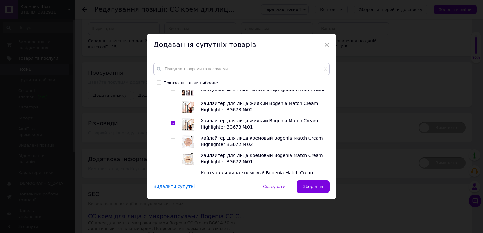
click at [171, 138] on input "checkbox" at bounding box center [173, 140] width 4 height 4
checkbox input "true"
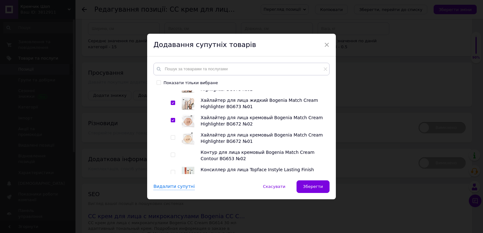
scroll to position [478, 0]
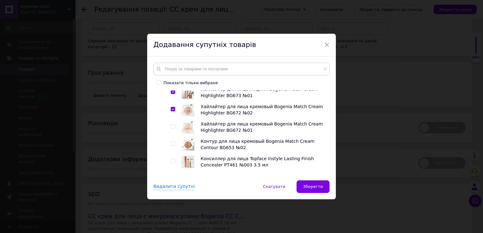
click at [172, 142] on input "checkbox" at bounding box center [173, 144] width 4 height 4
checkbox input "true"
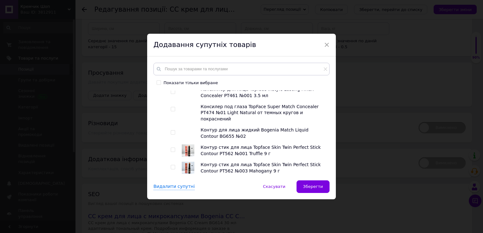
scroll to position [573, 0]
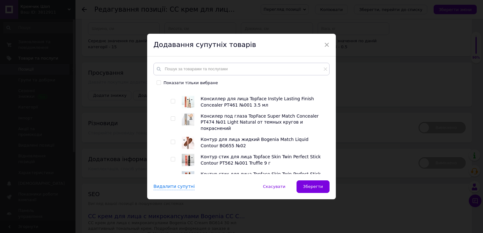
click at [172, 140] on input "checkbox" at bounding box center [173, 142] width 4 height 4
checkbox input "true"
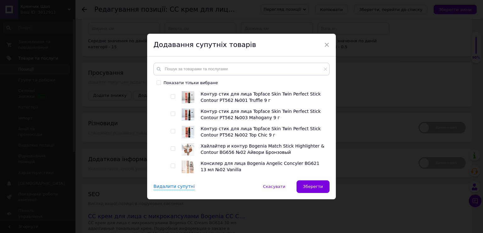
scroll to position [635, 0]
click at [171, 146] on input "checkbox" at bounding box center [173, 148] width 4 height 4
checkbox input "true"
click at [174, 163] on span at bounding box center [173, 165] width 4 height 4
click at [174, 163] on input "checkbox" at bounding box center [173, 165] width 4 height 4
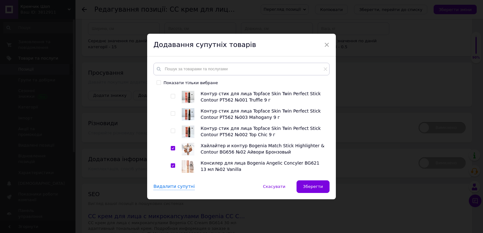
checkbox input "true"
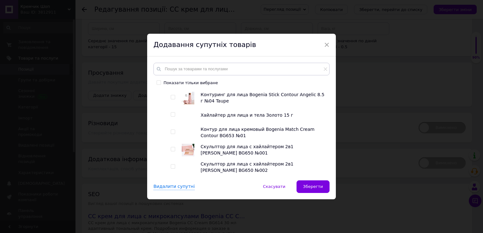
scroll to position [793, 0]
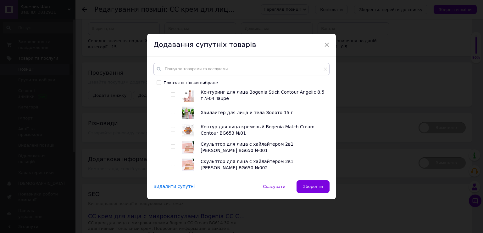
click at [171, 144] on input "checkbox" at bounding box center [173, 146] width 4 height 4
checkbox input "true"
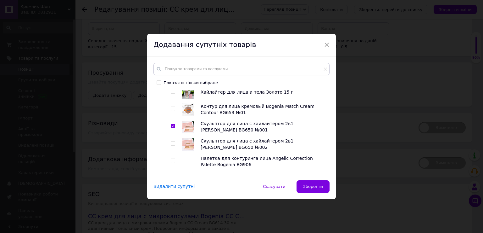
scroll to position [824, 0]
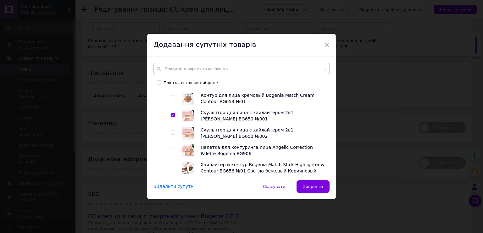
click at [172, 148] on input "checkbox" at bounding box center [173, 150] width 4 height 4
checkbox input "true"
click at [171, 182] on input "checkbox" at bounding box center [173, 184] width 4 height 4
checkbox input "true"
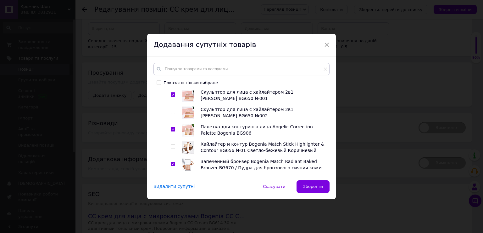
scroll to position [856, 0]
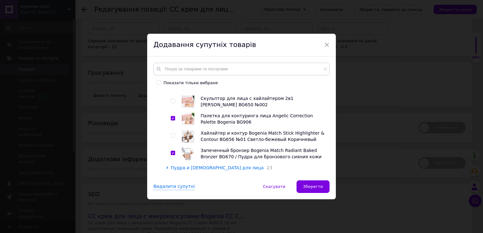
click at [189, 165] on span "Пудра и румяна для лица" at bounding box center [217, 167] width 93 height 5
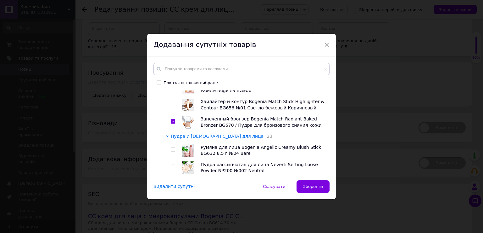
click at [172, 165] on input "checkbox" at bounding box center [173, 167] width 4 height 4
click at [171, 165] on input "checkbox" at bounding box center [173, 167] width 4 height 4
checkbox input "true"
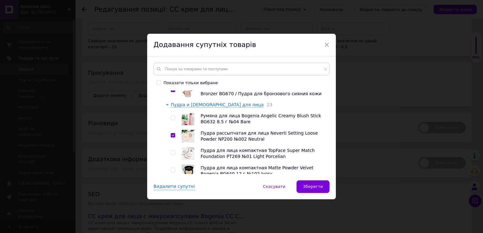
click at [171, 168] on input "checkbox" at bounding box center [173, 170] width 4 height 4
checkbox input "true"
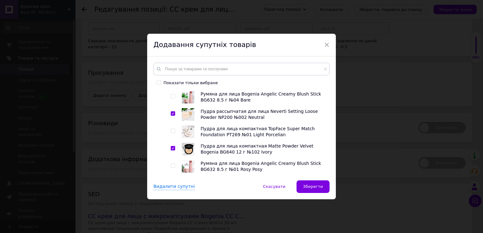
scroll to position [950, 0]
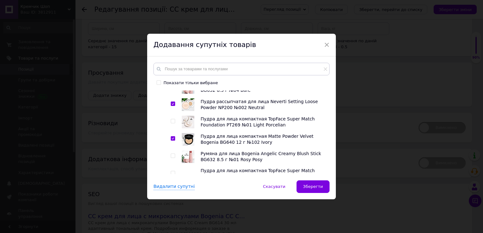
click at [172, 154] on input "checkbox" at bounding box center [173, 156] width 4 height 4
checkbox input "true"
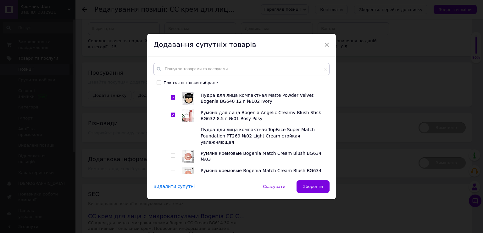
scroll to position [982, 0]
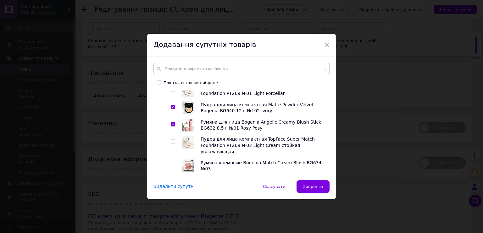
click at [171, 163] on input "checkbox" at bounding box center [173, 165] width 4 height 4
checkbox input "true"
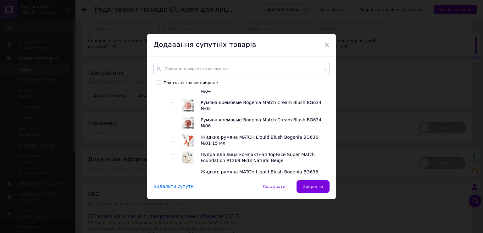
scroll to position [1108, 0]
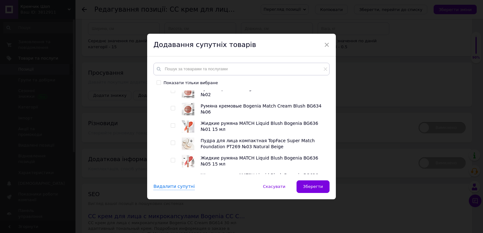
click at [172, 158] on input "checkbox" at bounding box center [173, 160] width 4 height 4
checkbox input "true"
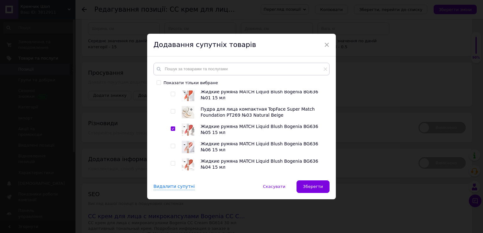
scroll to position [1171, 0]
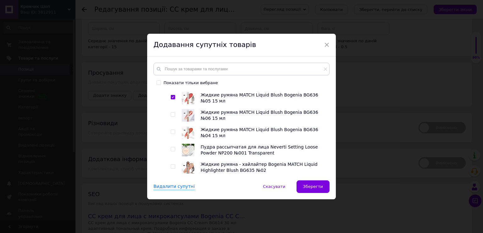
click at [171, 147] on input "checkbox" at bounding box center [173, 149] width 4 height 4
checkbox input "true"
click at [171, 182] on input "checkbox" at bounding box center [173, 184] width 4 height 4
checkbox input "true"
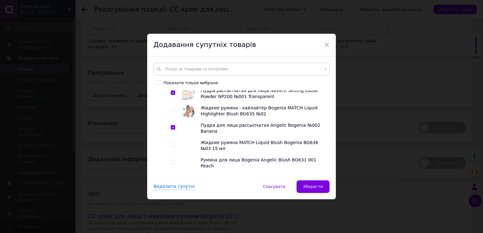
scroll to position [1233, 0]
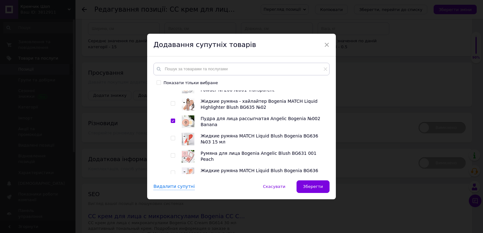
click at [171, 153] on input "checkbox" at bounding box center [173, 155] width 4 height 4
checkbox input "true"
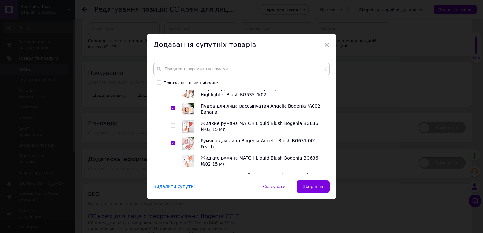
scroll to position [1265, 0]
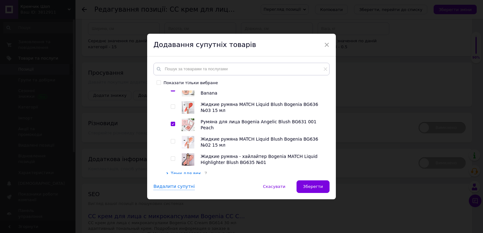
click at [173, 156] on input "checkbox" at bounding box center [173, 158] width 4 height 4
click at [172, 156] on input "checkbox" at bounding box center [173, 158] width 4 height 4
checkbox input "false"
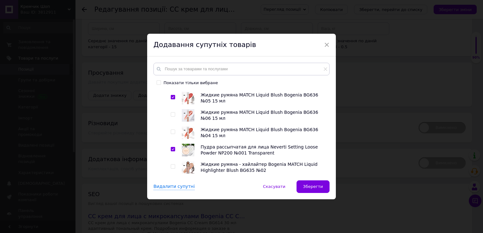
click at [172, 164] on input "checkbox" at bounding box center [173, 166] width 4 height 4
checkbox input "true"
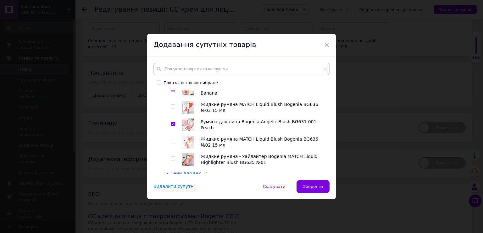
click at [188, 171] on span "Тени для век" at bounding box center [186, 173] width 31 height 5
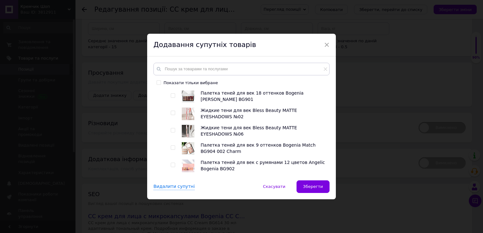
scroll to position [1359, 0]
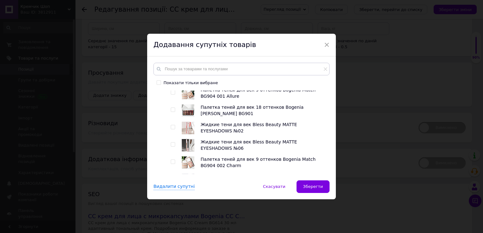
click at [172, 177] on input "checkbox" at bounding box center [173, 179] width 4 height 4
checkbox input "true"
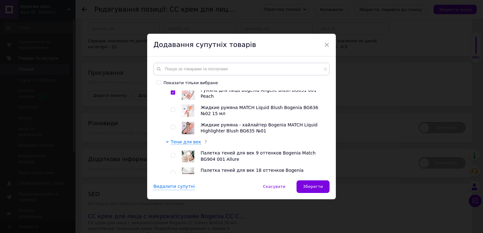
scroll to position [1328, 0]
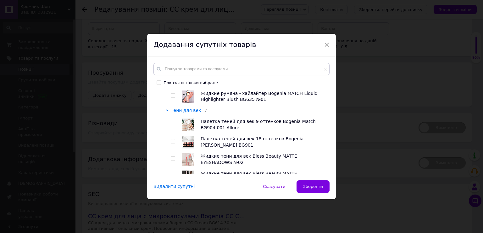
click at [172, 191] on input "checkbox" at bounding box center [173, 193] width 4 height 4
checkbox input "true"
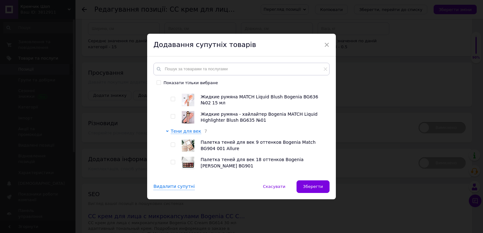
scroll to position [1296, 0]
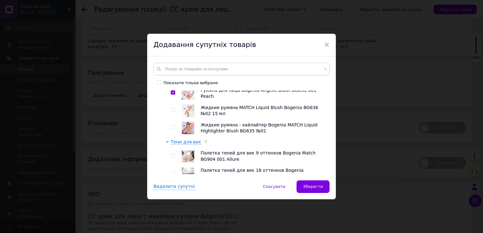
click at [171, 171] on input "checkbox" at bounding box center [173, 173] width 4 height 4
checkbox input "true"
click at [174, 153] on input "checkbox" at bounding box center [173, 155] width 4 height 4
checkbox input "true"
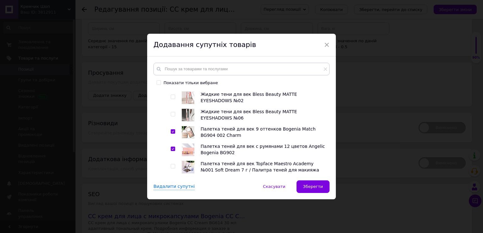
scroll to position [1391, 0]
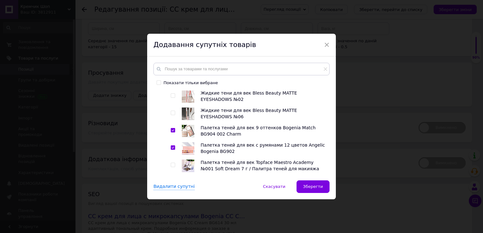
click at [185, 177] on span "Тушь для ресниц | Подводки для глаз" at bounding box center [215, 179] width 89 height 5
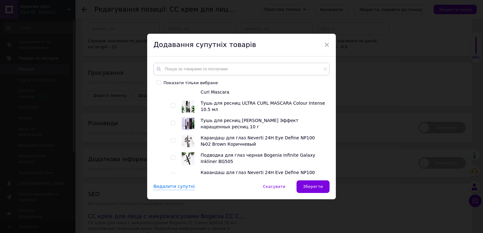
scroll to position [1517, 0]
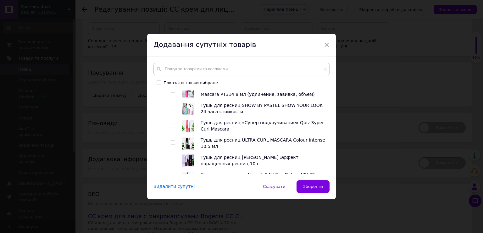
click at [172, 192] on input "checkbox" at bounding box center [173, 194] width 4 height 4
checkbox input "true"
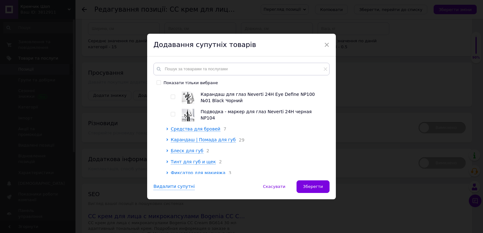
scroll to position [1643, 0]
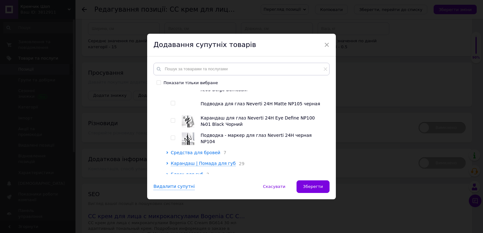
click at [188, 150] on span "Средства для бровей" at bounding box center [196, 152] width 50 height 5
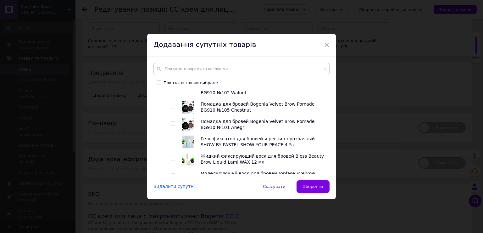
scroll to position [1737, 0]
click at [177, 187] on span "Карандаш | Помада для губ" at bounding box center [203, 189] width 65 height 5
click at [199, 187] on span "Карандаш | Помада для губ" at bounding box center [203, 189] width 65 height 5
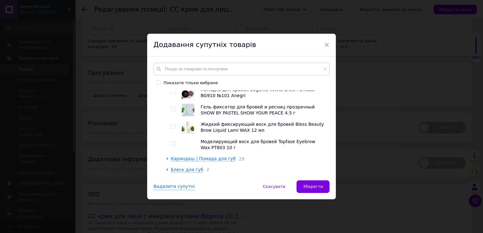
scroll to position [1800, 0]
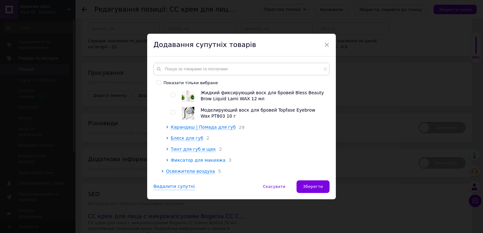
click at [185, 157] on span "Фиксатор для макияжа" at bounding box center [198, 159] width 55 height 5
click at [187, 135] on span "Блеск для губ" at bounding box center [187, 137] width 33 height 5
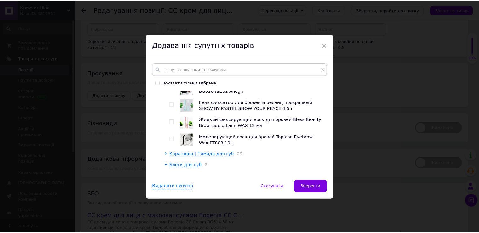
scroll to position [1769, 0]
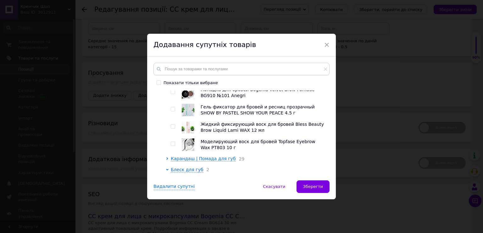
click at [172, 181] on input "checkbox" at bounding box center [173, 183] width 4 height 4
checkbox input "true"
click at [306, 185] on span "Зберегти" at bounding box center [313, 186] width 20 height 5
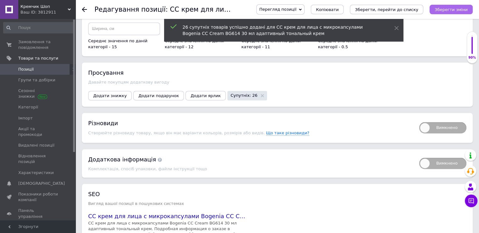
click at [446, 12] on icon "Зберегти зміни" at bounding box center [450, 9] width 33 height 5
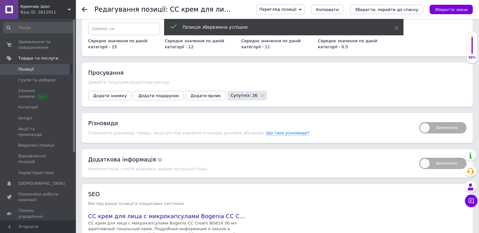
click at [35, 73] on link "Позиції" at bounding box center [38, 69] width 77 height 11
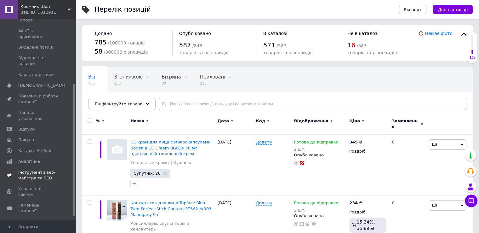
scroll to position [103, 0]
